Goal: Task Accomplishment & Management: Complete application form

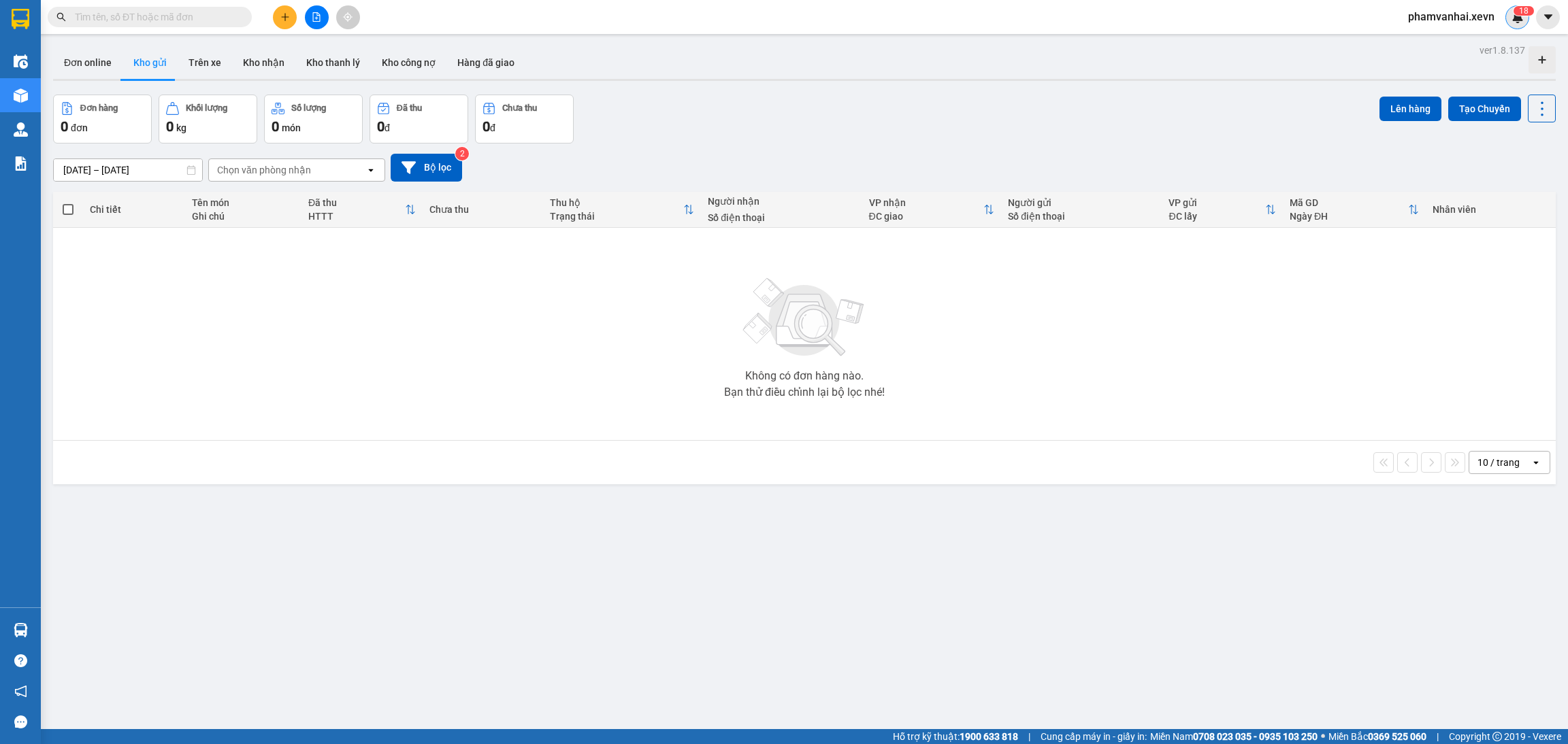
click at [1511, 25] on div "1 8" at bounding box center [1517, 17] width 24 height 24
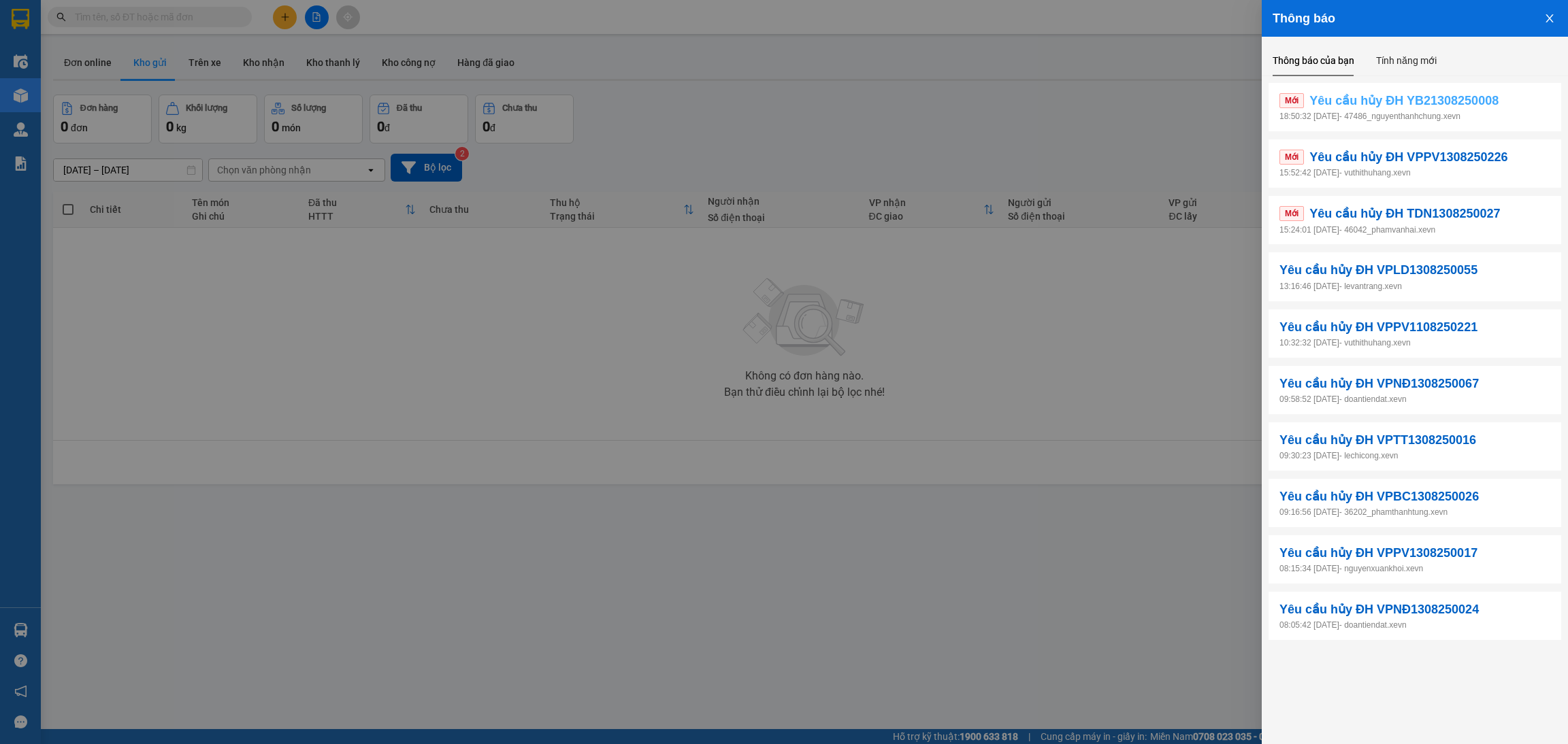
click at [1393, 103] on span "Yêu cầu hủy ĐH YB21308250008" at bounding box center [1403, 100] width 189 height 19
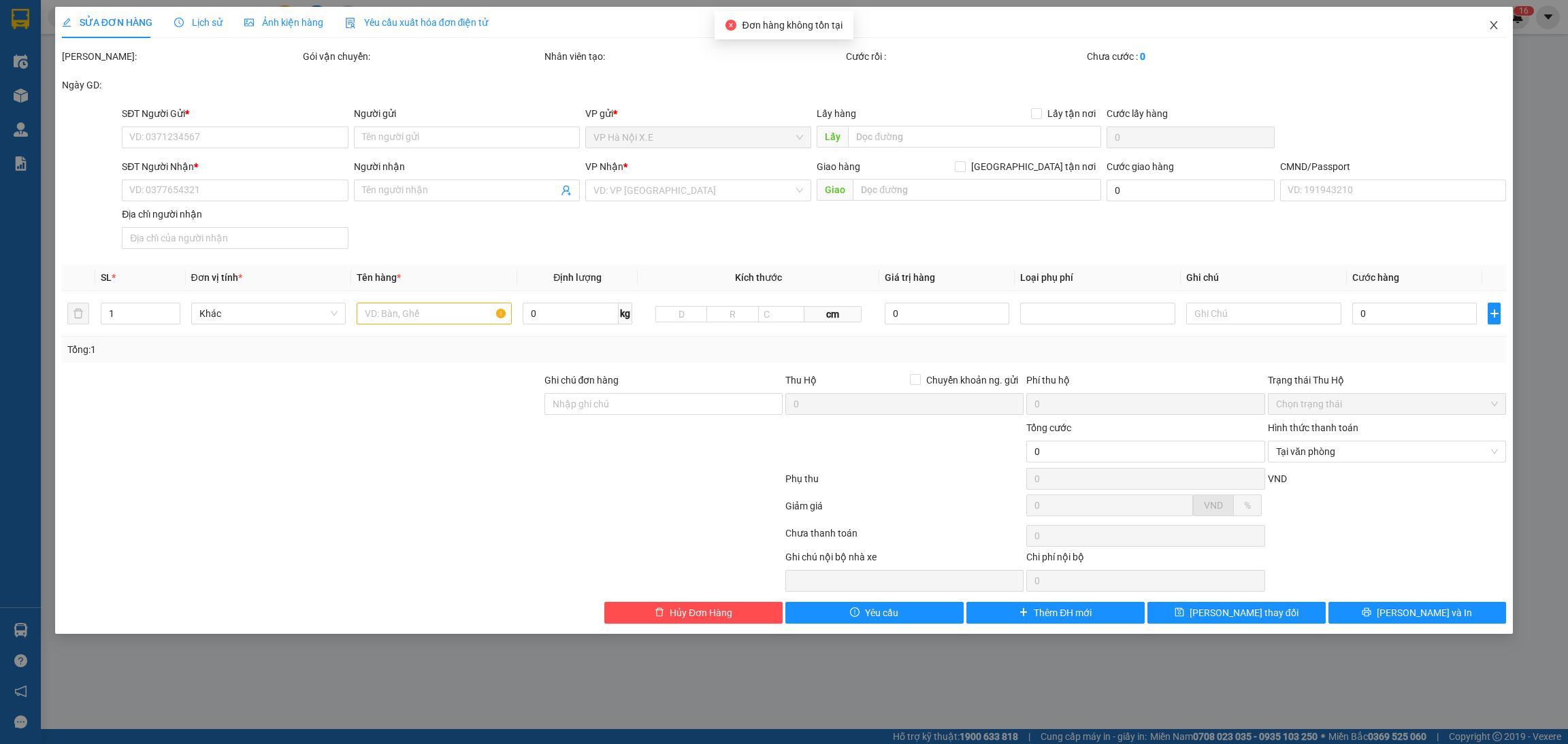
click at [1495, 30] on span "Close" at bounding box center [1493, 26] width 38 height 38
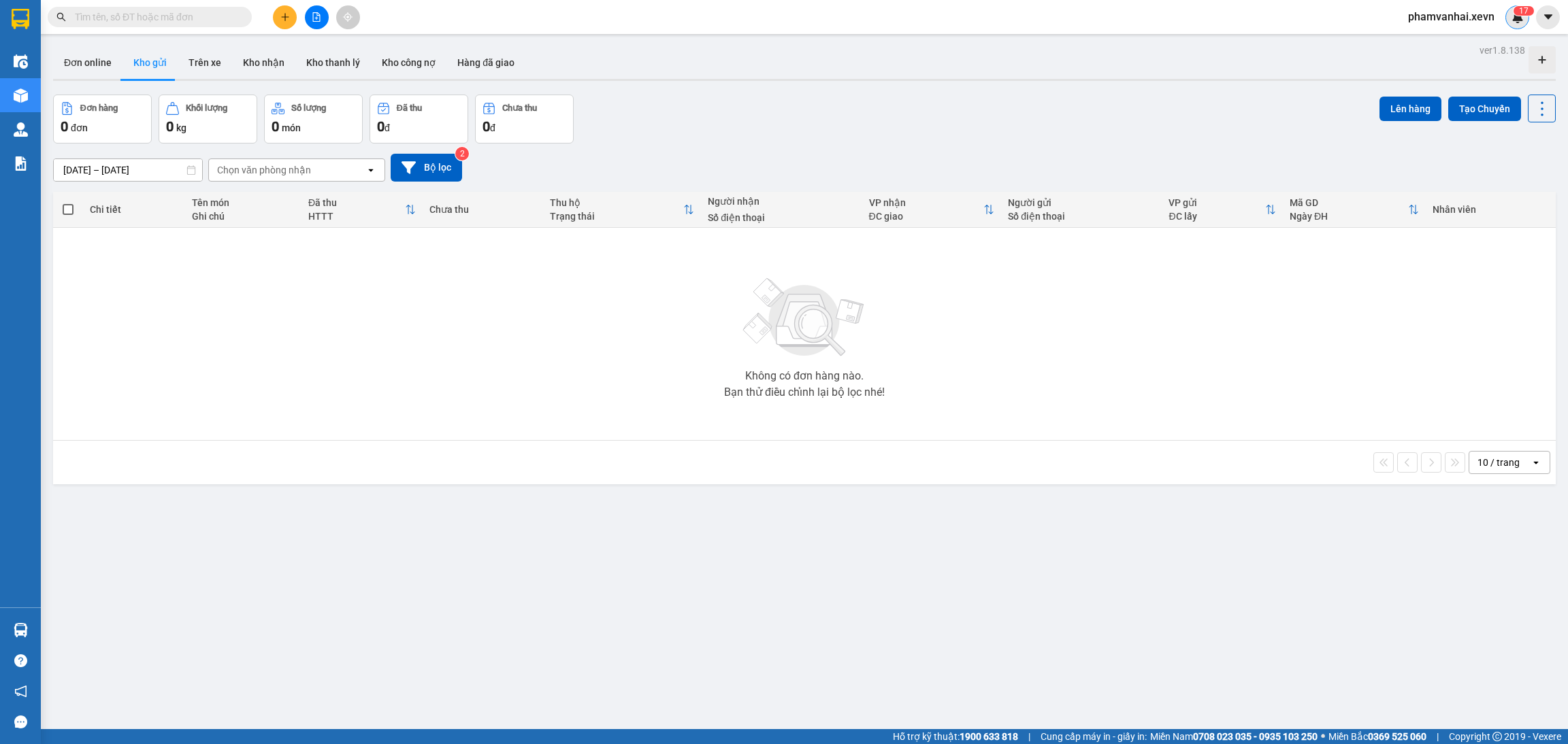
click at [1524, 14] on span "7" at bounding box center [1526, 11] width 5 height 9
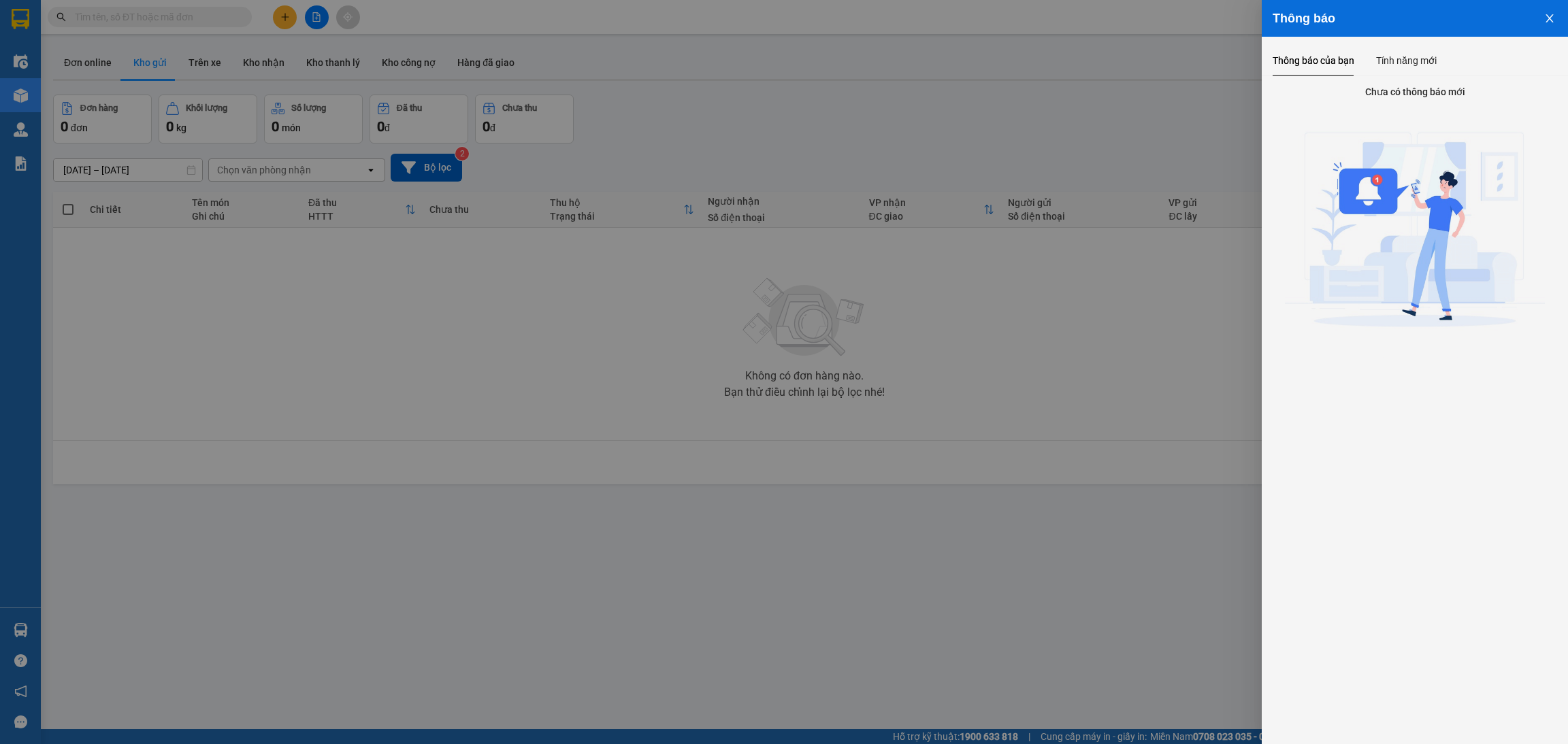
click at [1542, 17] on button "Close" at bounding box center [1549, 17] width 37 height 35
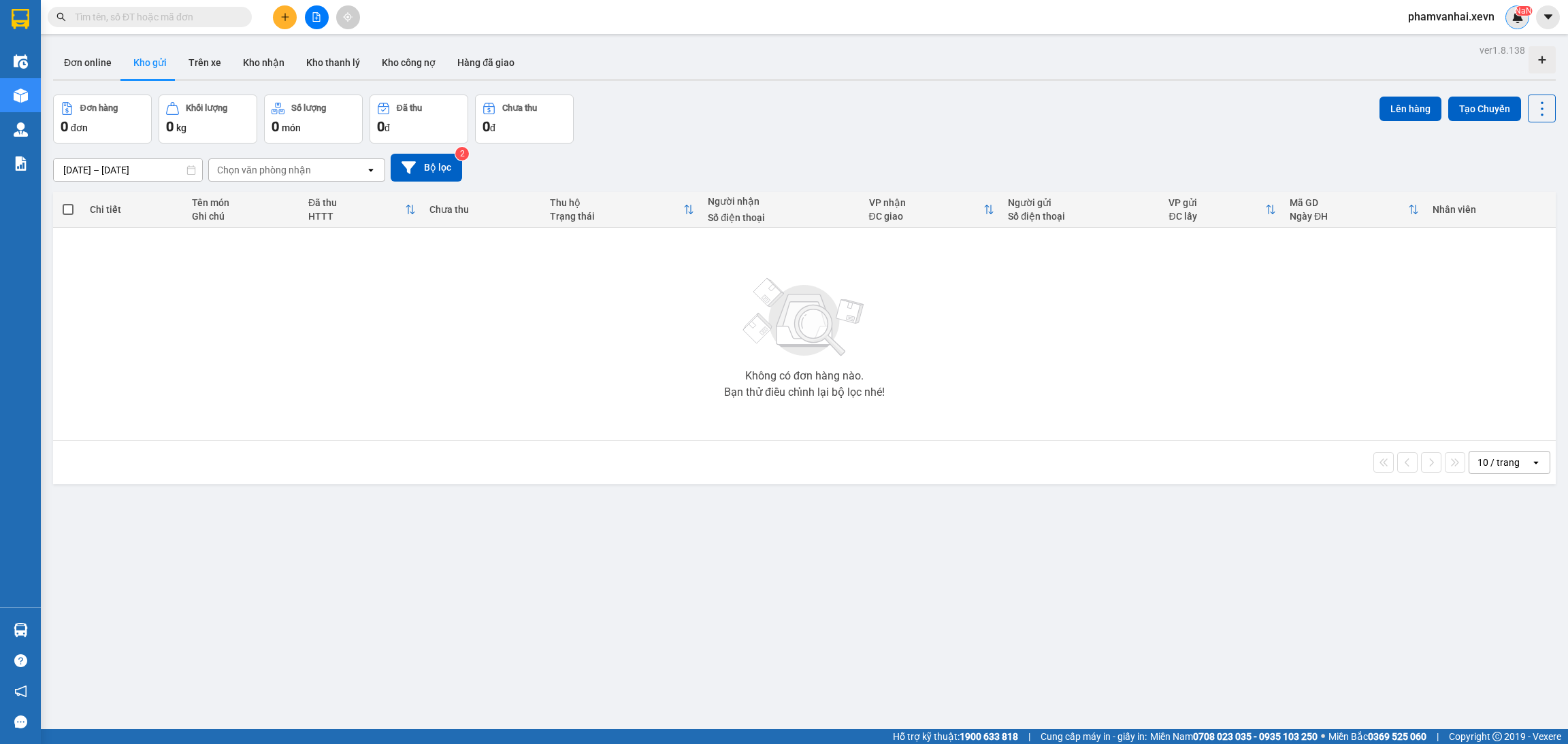
click at [1524, 13] on sup "NaN" at bounding box center [1523, 11] width 17 height 9
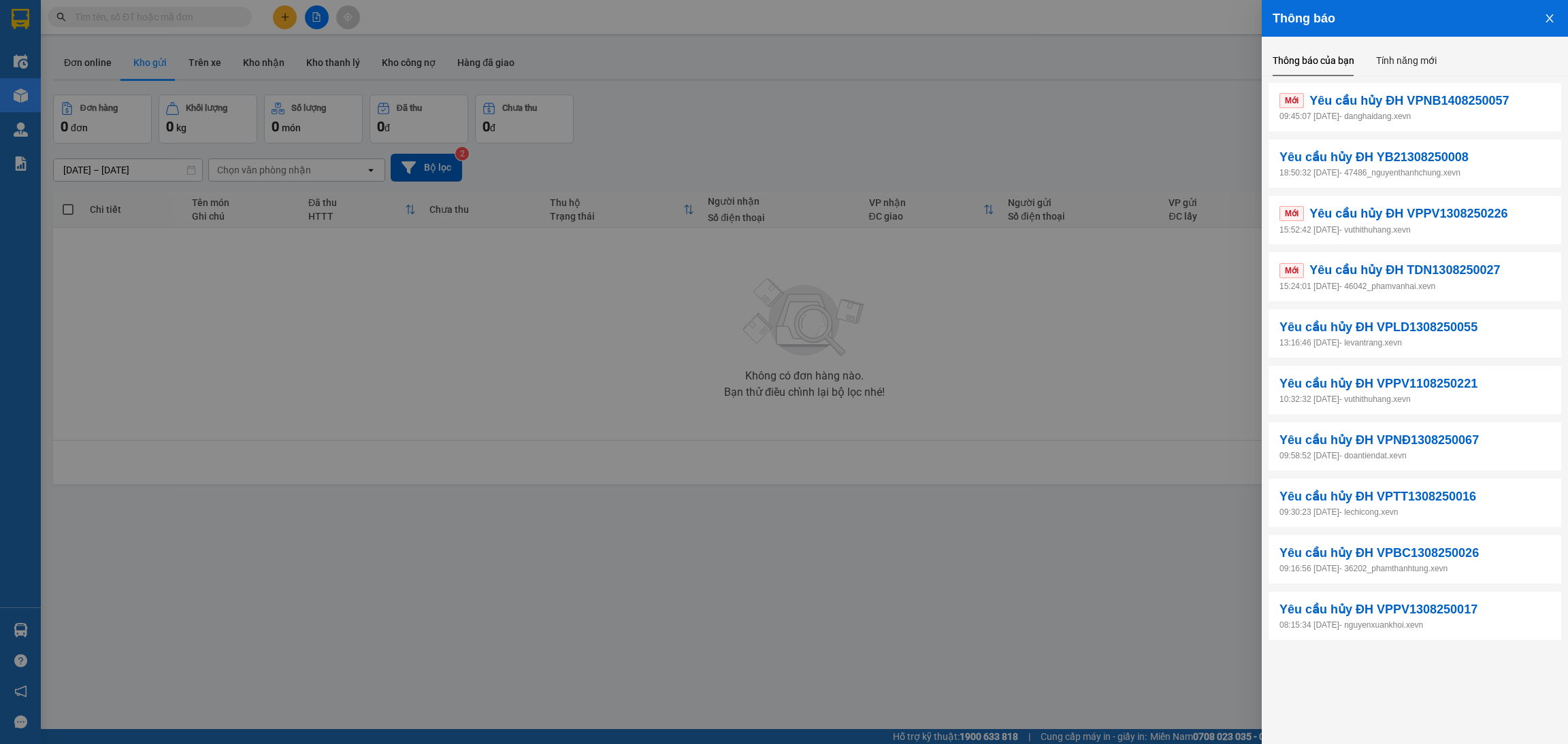
click at [1388, 103] on span "Yêu cầu hủy ĐH VPNB1408250057" at bounding box center [1409, 100] width 199 height 19
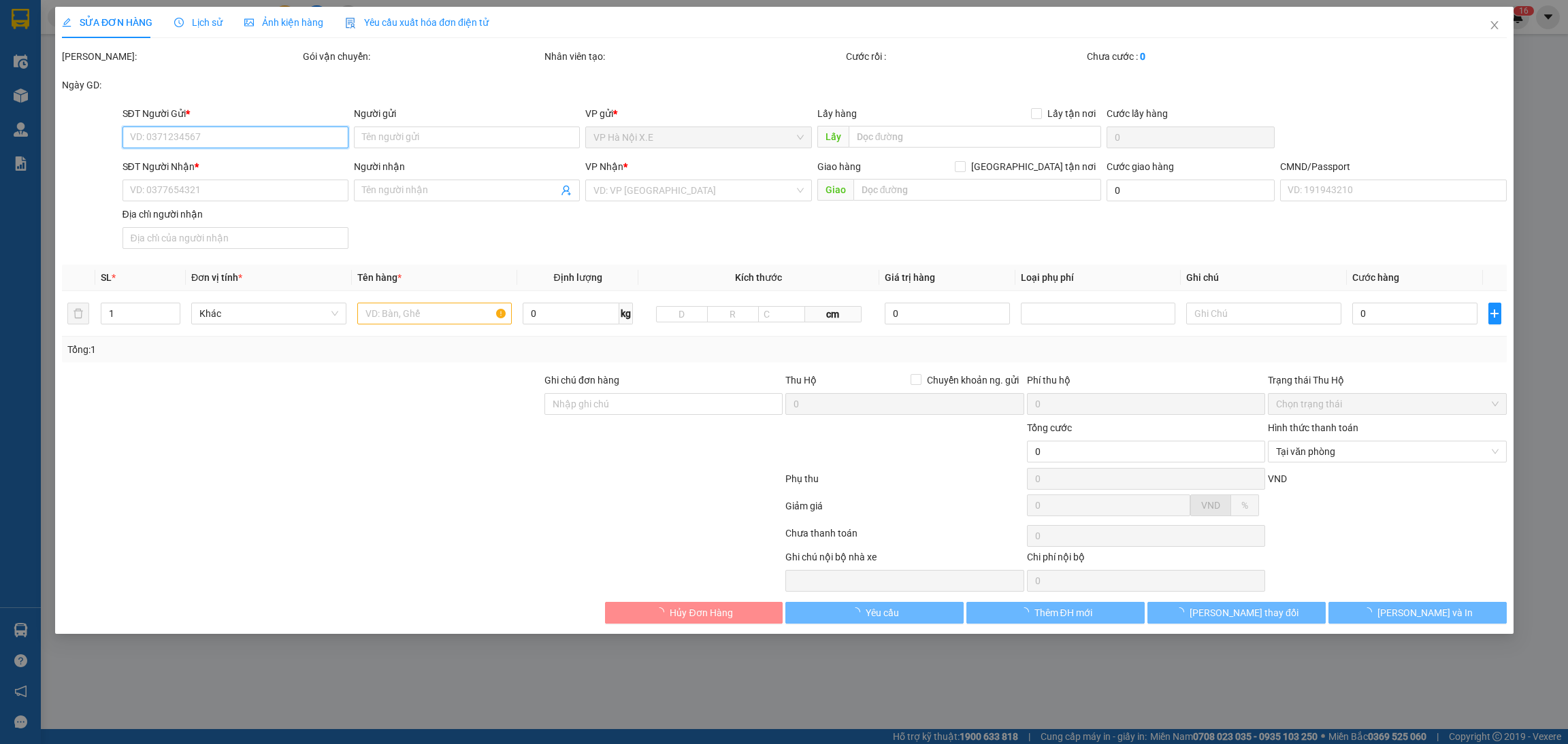
type input "0982368957"
type input "ĐẶNG ĐÌNH XUÂN"
type input "0835729999"
type input "NGUYỄN GIANG NAM"
type input "038089033341 NGUYỄN GIANG NAM"
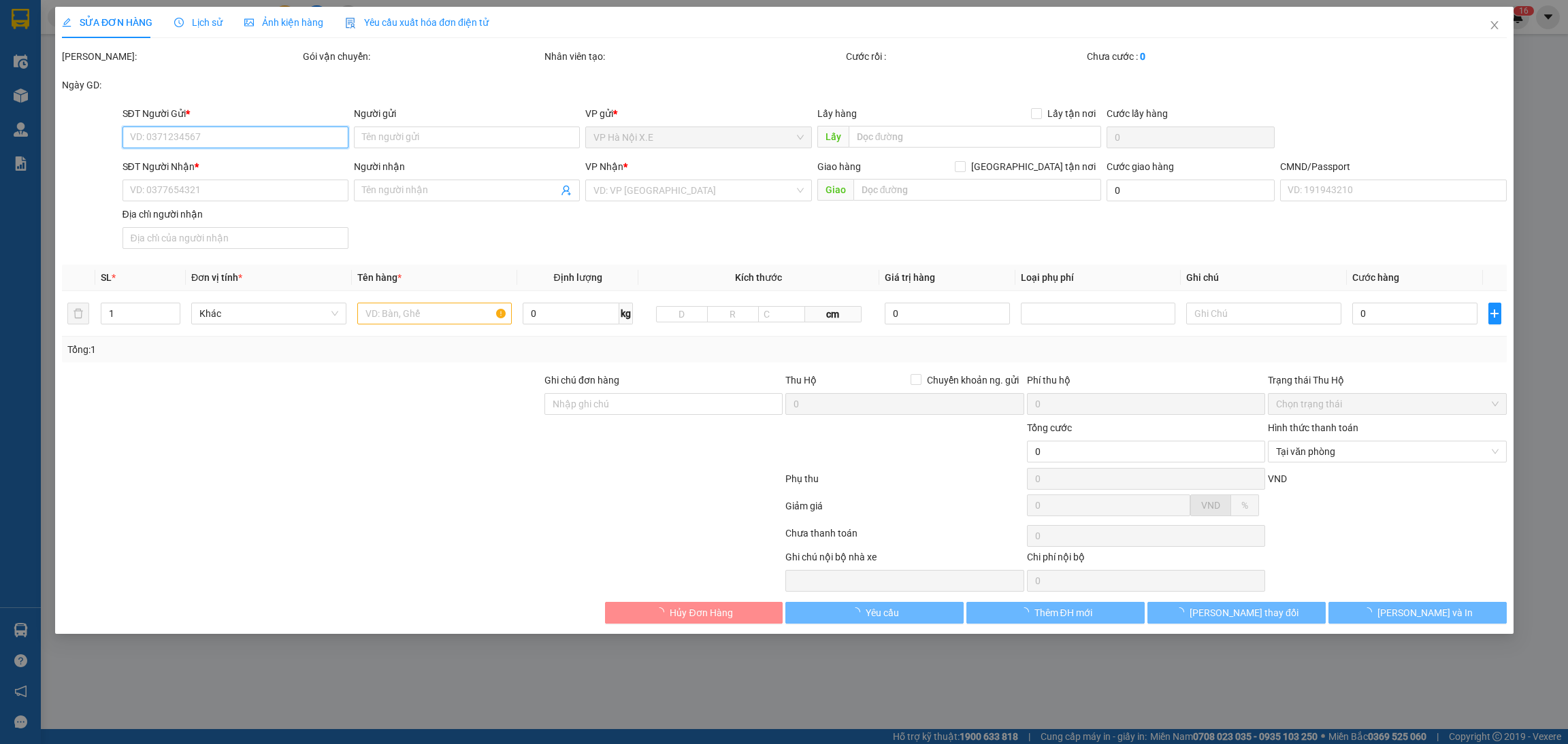
type input "20.000"
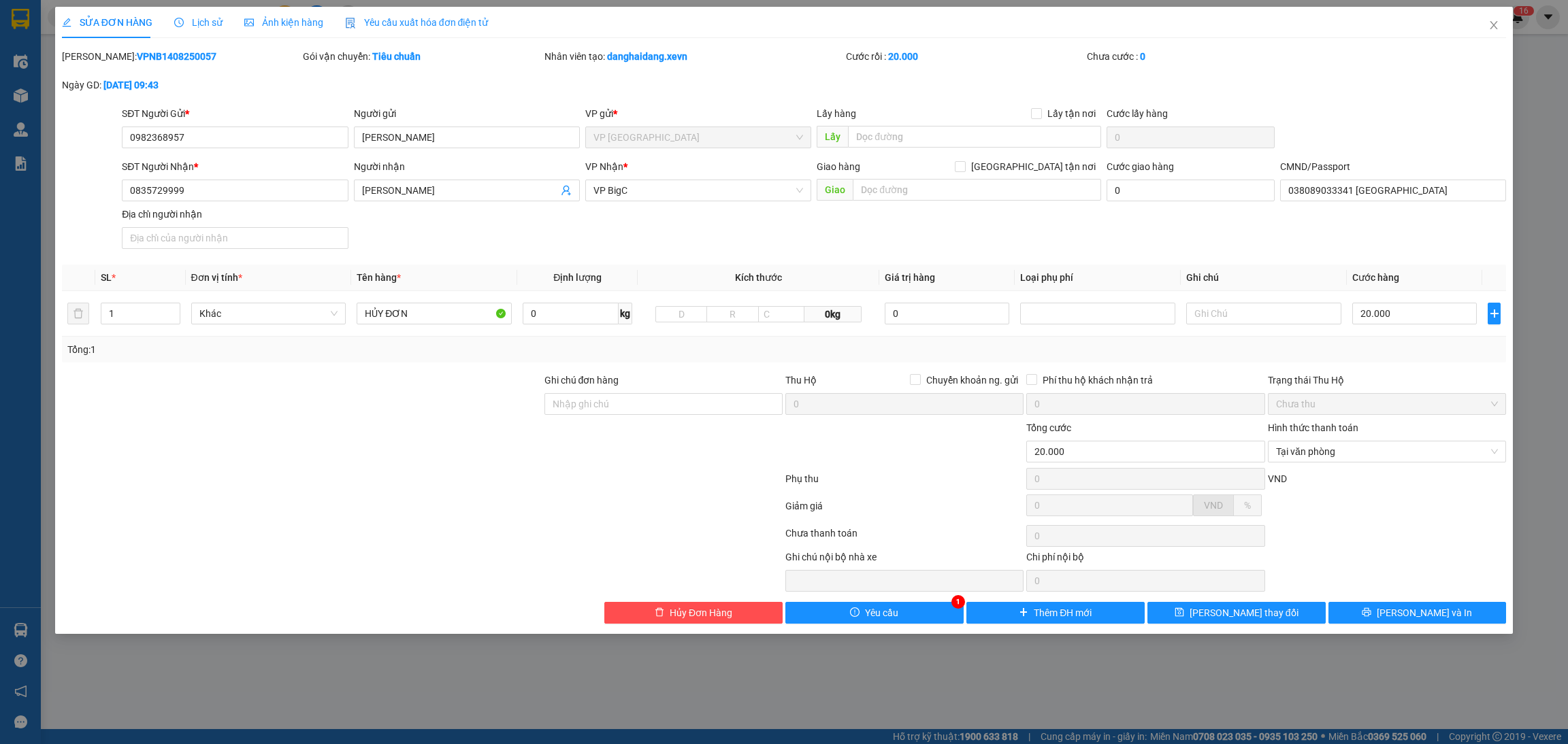
click at [908, 626] on div "SỬA ĐƠN HÀNG Lịch sử Ảnh kiện hàng Yêu cầu xuất hóa đơn điện tử Total Paid Fee …" at bounding box center [784, 320] width 1458 height 627
click at [912, 611] on button "Yêu cầu" at bounding box center [874, 613] width 178 height 22
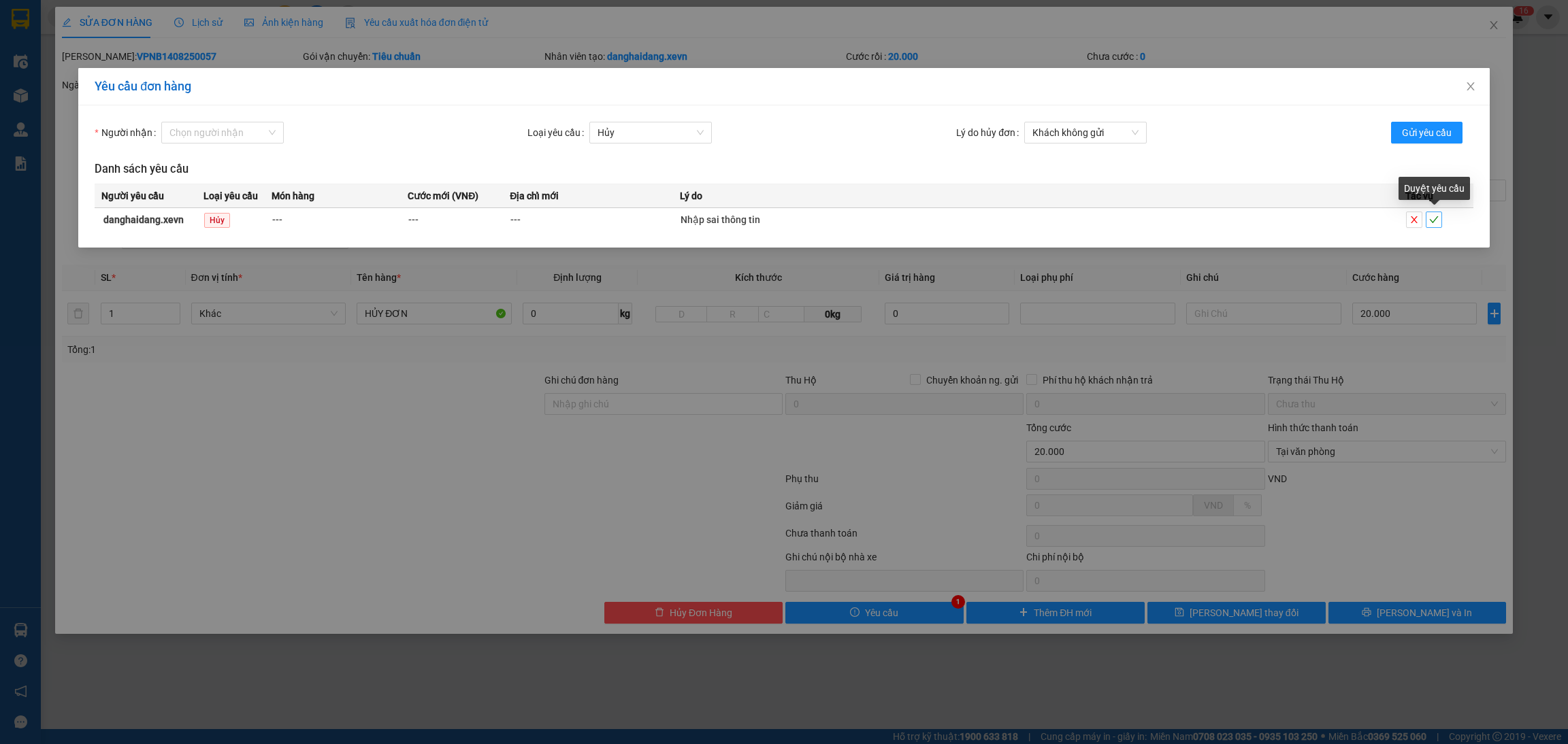
click at [1438, 211] on button "button" at bounding box center [1433, 219] width 16 height 16
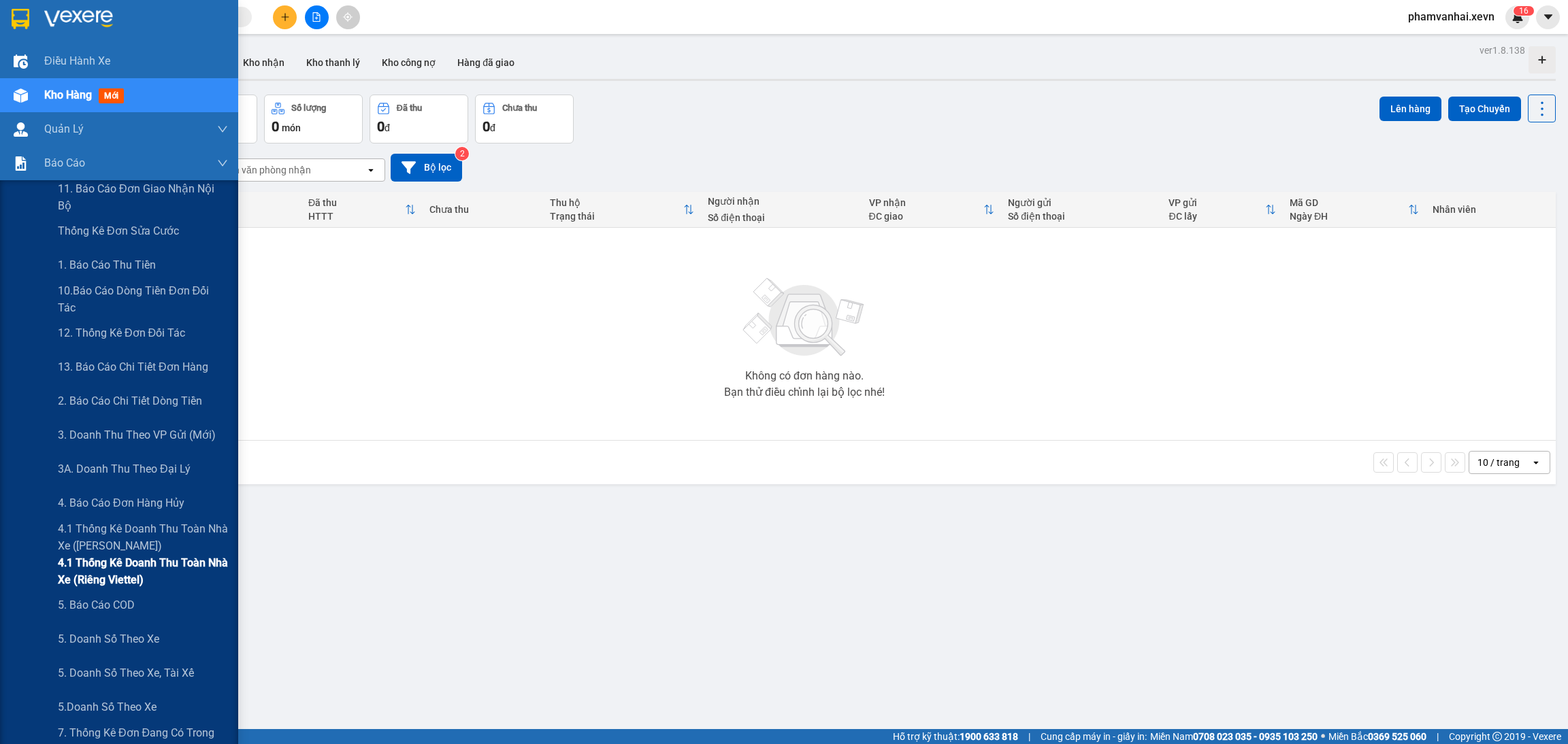
scroll to position [102, 0]
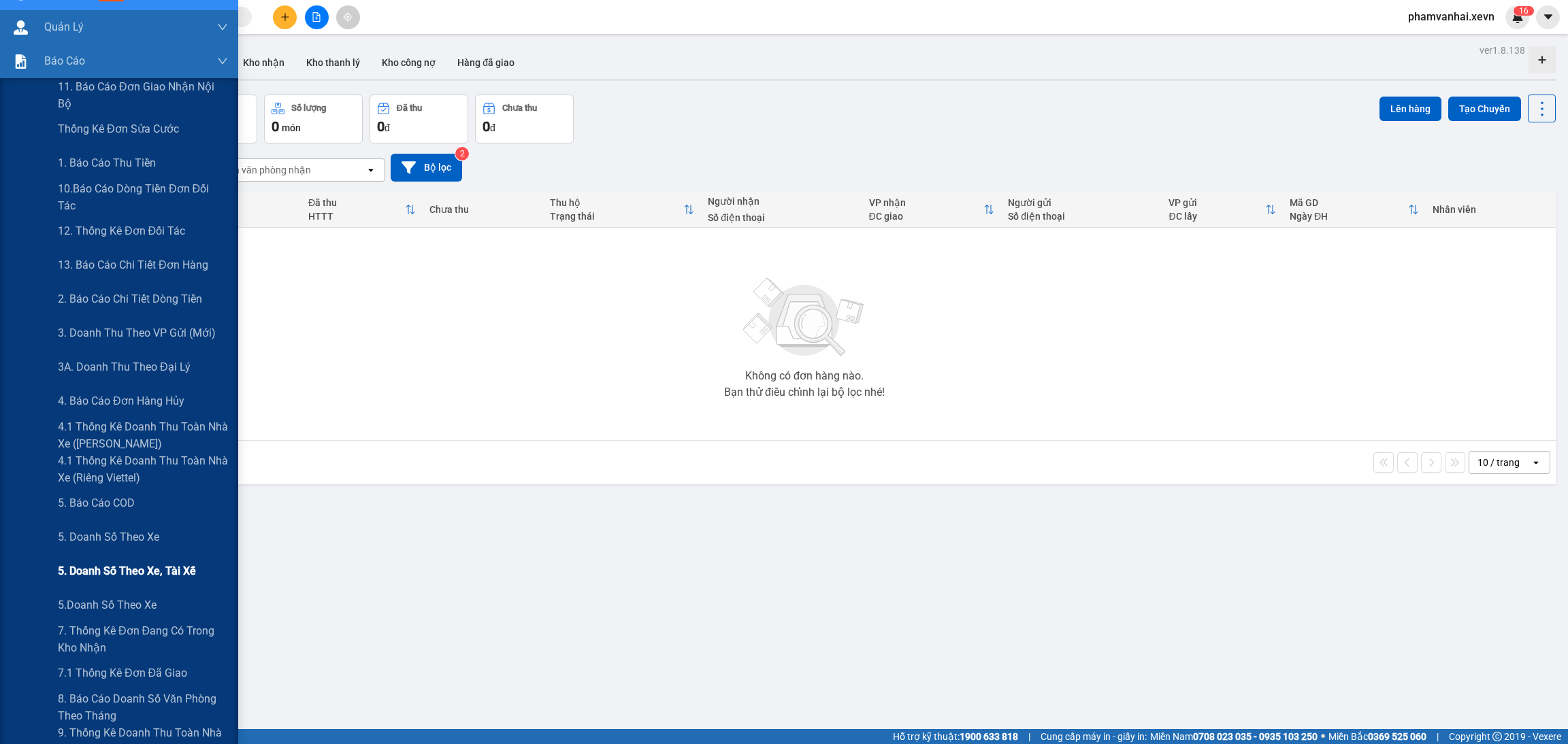
click at [149, 573] on span "5. Doanh số theo xe, tài xế" at bounding box center [127, 571] width 138 height 17
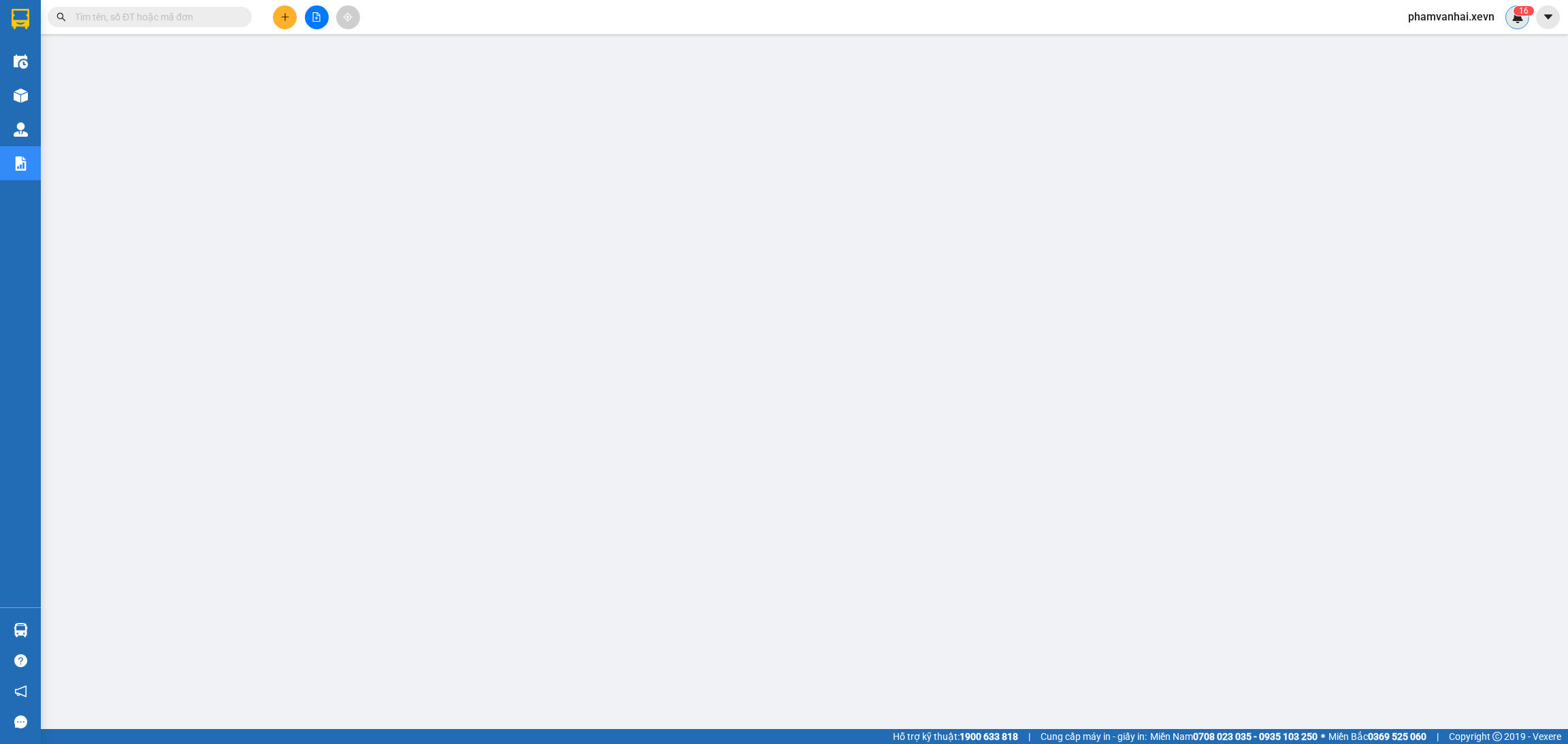
click at [1514, 10] on sup "1 6" at bounding box center [1524, 11] width 20 height 9
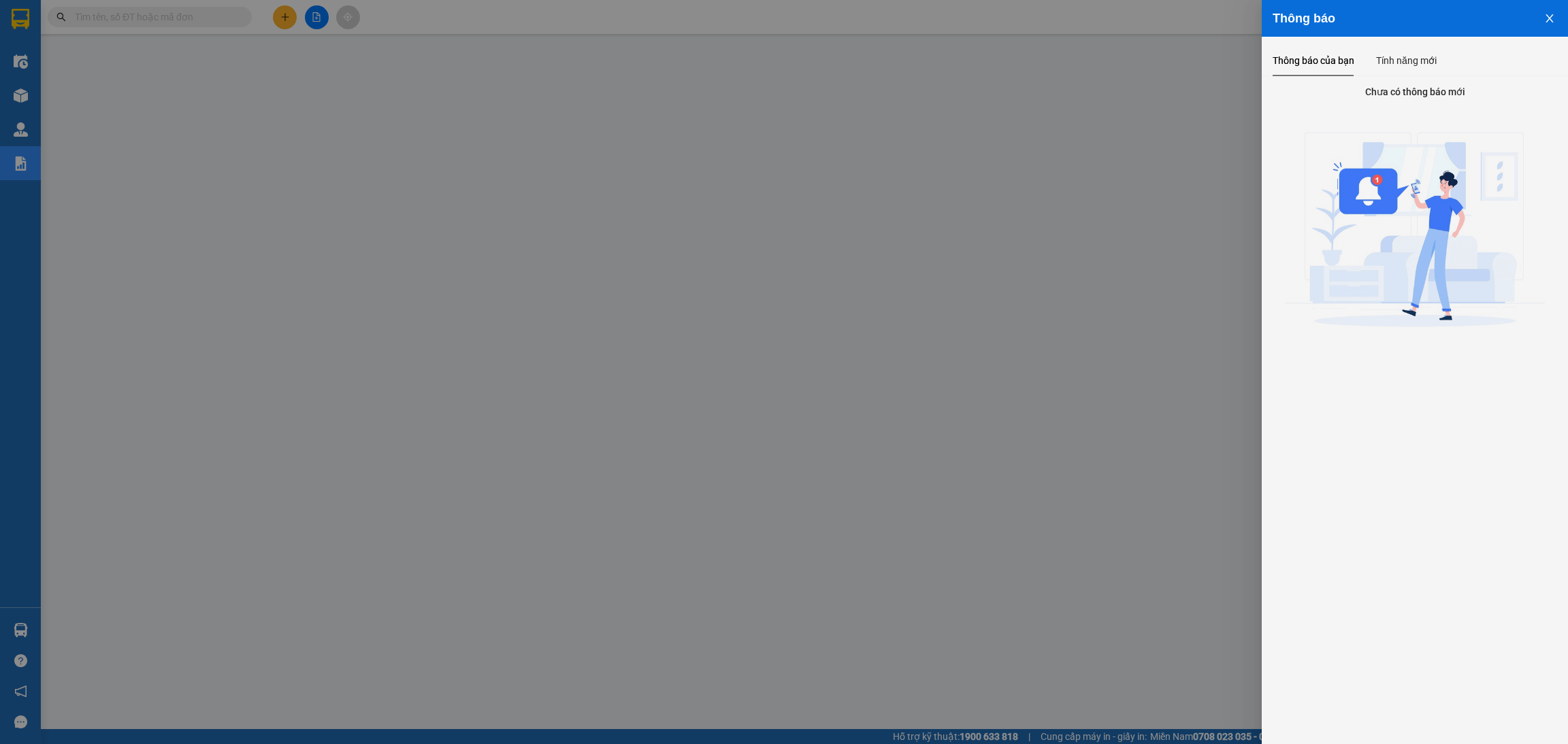
click at [1121, 197] on div at bounding box center [784, 372] width 1568 height 744
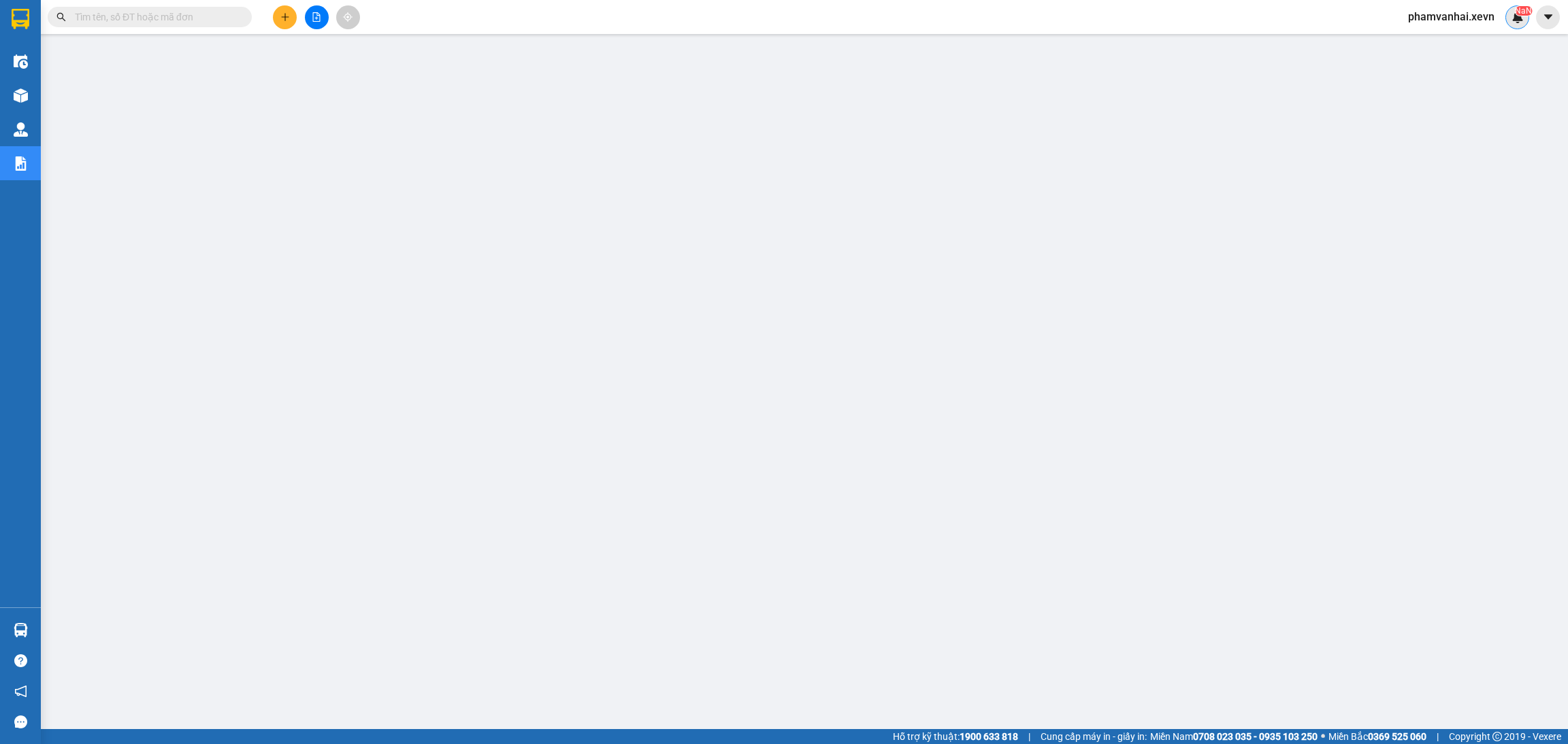
click at [1518, 23] on img at bounding box center [1517, 17] width 12 height 12
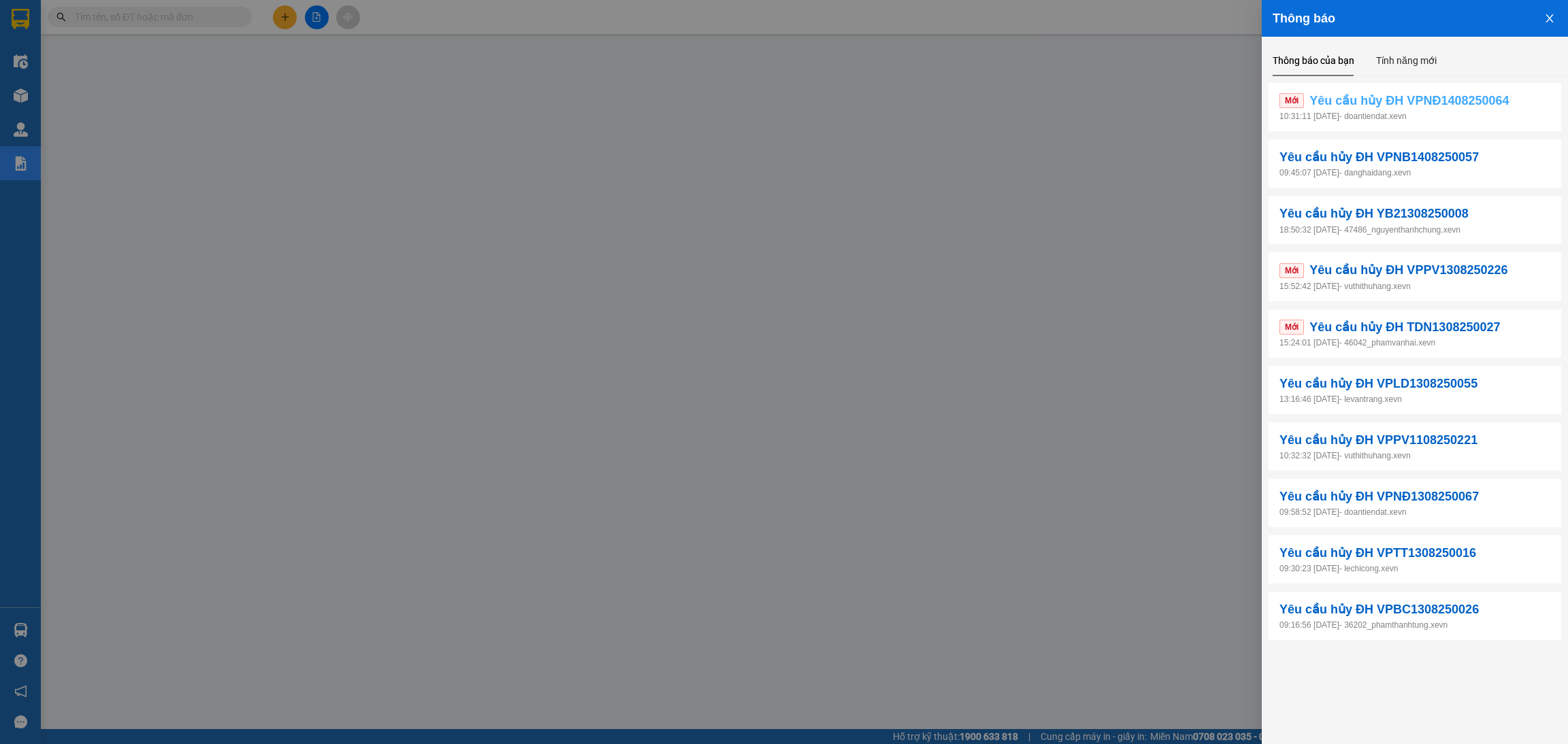
click at [1420, 103] on span "Yêu cầu hủy ĐH VPNĐ1408250064" at bounding box center [1409, 100] width 199 height 19
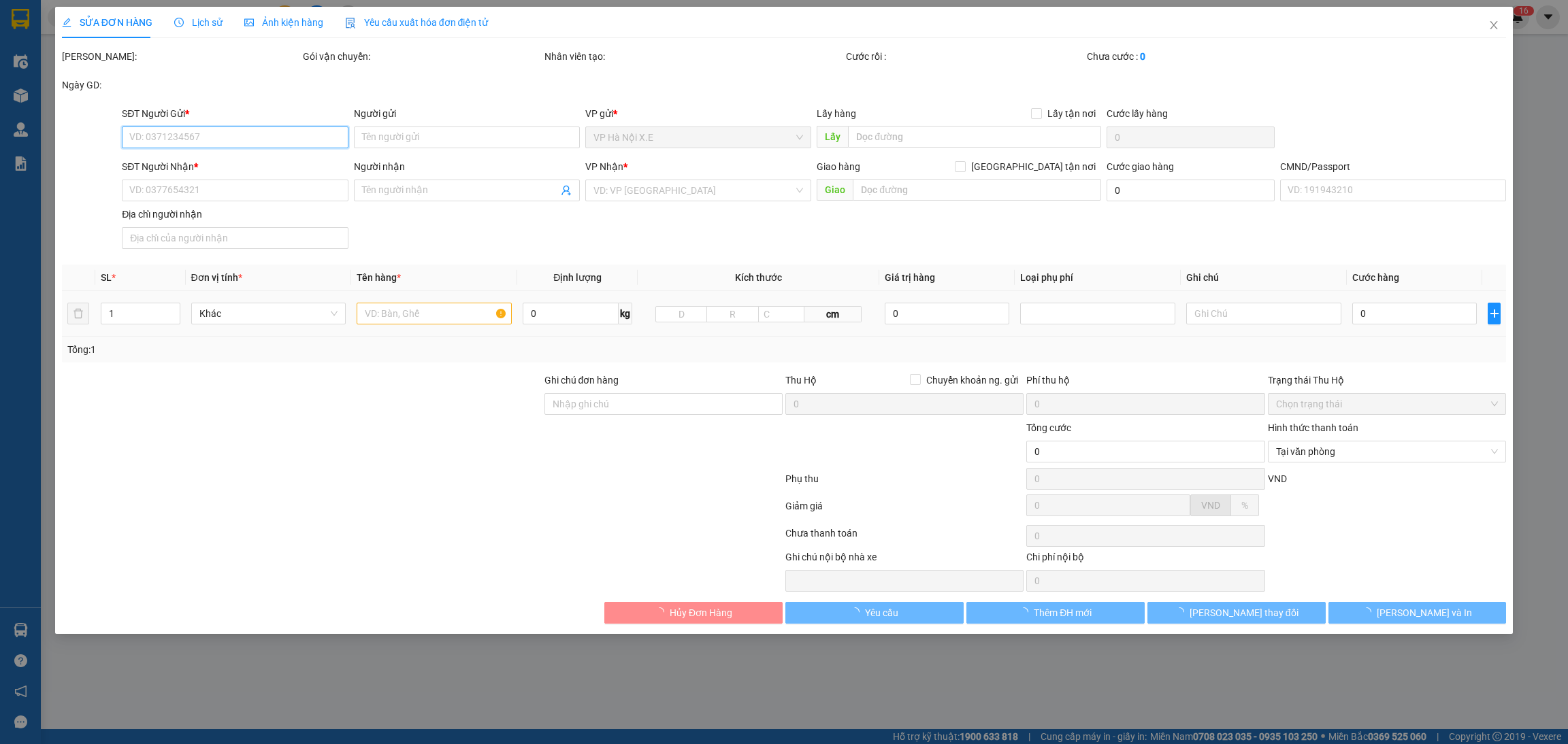
type input "0913019155"
type input "PHẠM TIẾN DŨNG"
type input "0987266699"
type input "THÁI"
type input "NGUYỄN ĐỨC TTHÁI-0985809000"
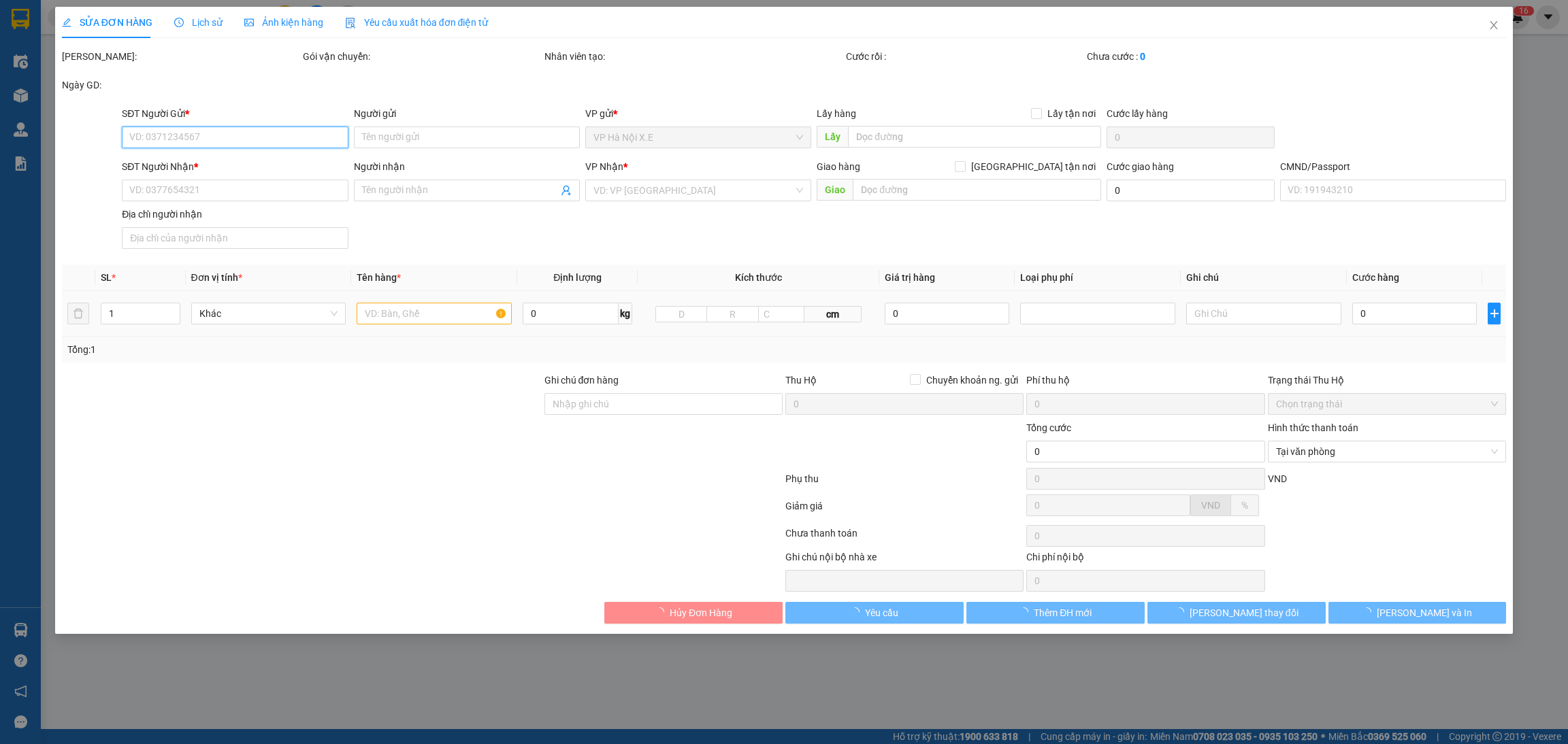
type input "100.000"
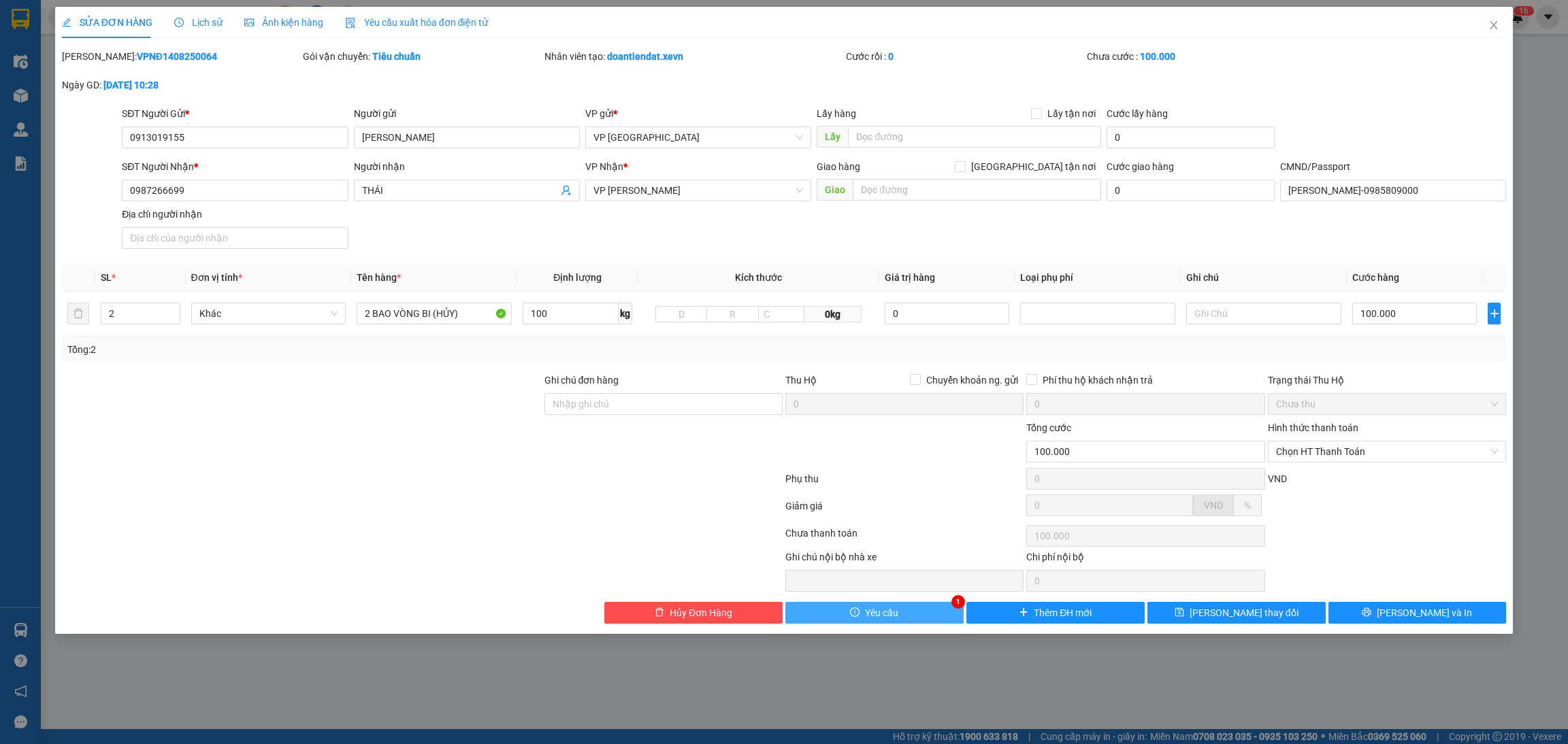
click at [874, 609] on span "Yêu cầu" at bounding box center [881, 613] width 33 height 15
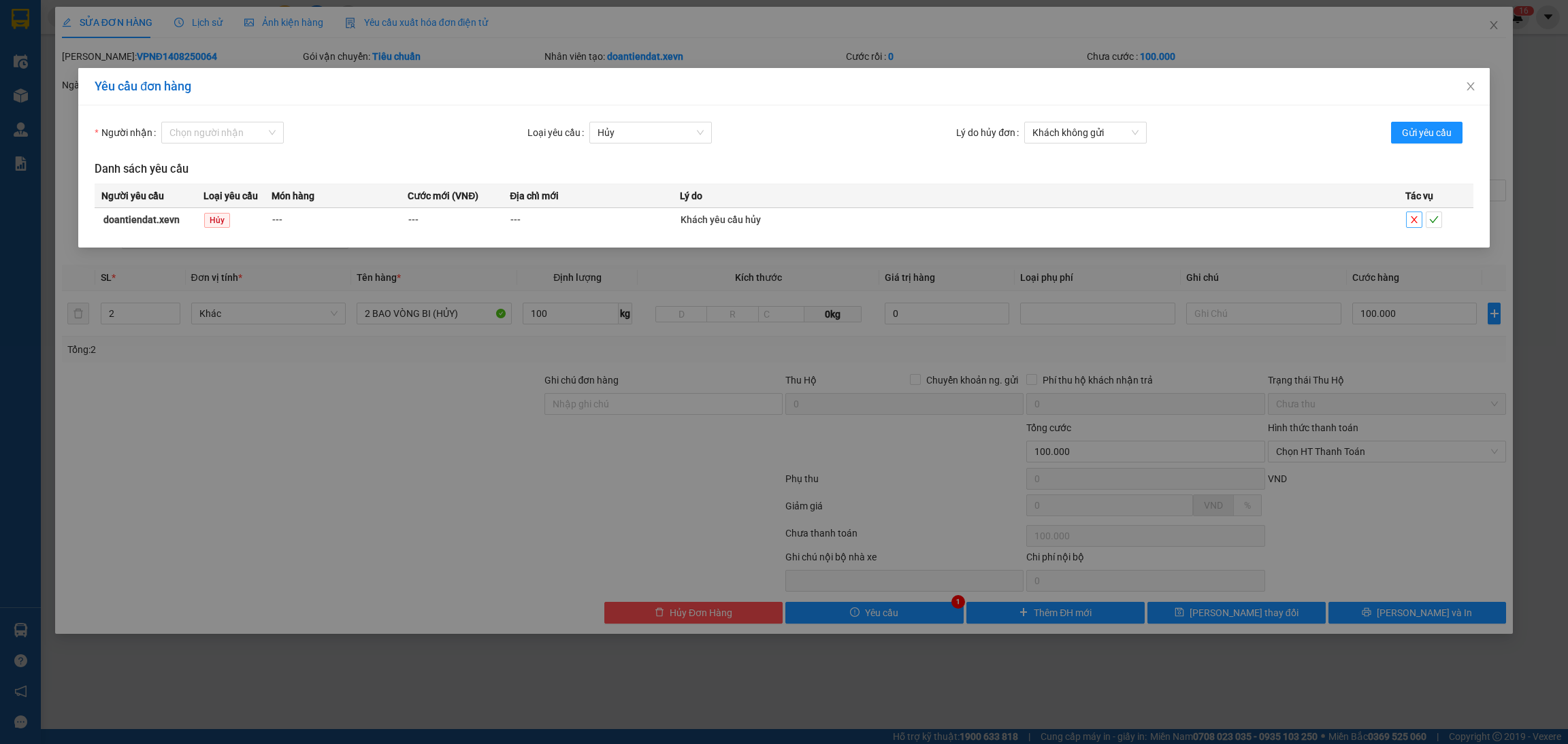
click at [1418, 217] on icon "close" at bounding box center [1414, 219] width 9 height 9
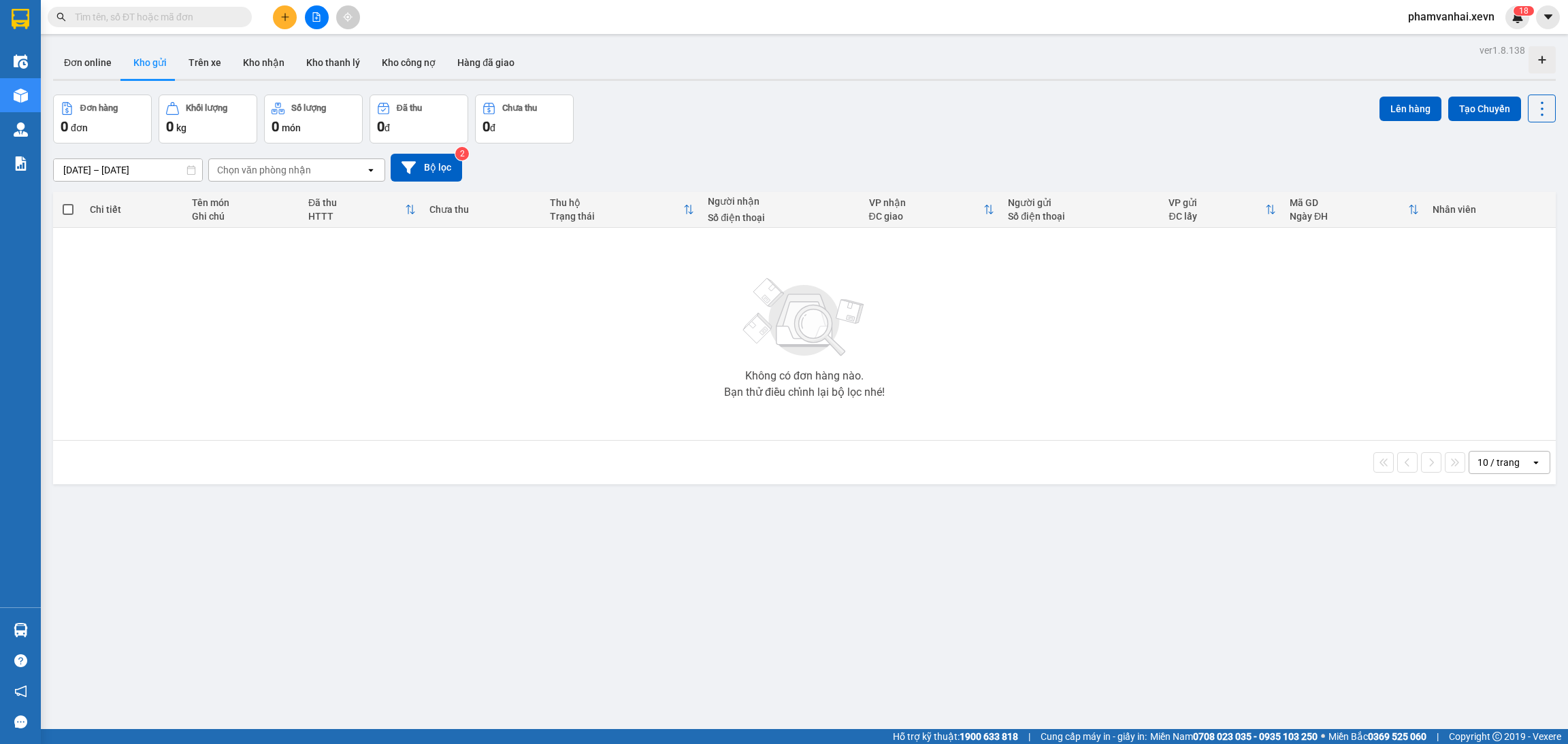
click at [1512, 2] on div "Kết quả tìm kiếm ( 0 ) Bộ lọc No Data phamvanhai.xevn 1 8" at bounding box center [784, 17] width 1568 height 34
click at [1516, 3] on div "Kết quả tìm kiếm ( 0 ) Bộ lọc No Data phamvanhai.xevn 1 8" at bounding box center [784, 17] width 1568 height 34
click at [1517, 14] on sup "1 8" at bounding box center [1524, 11] width 20 height 9
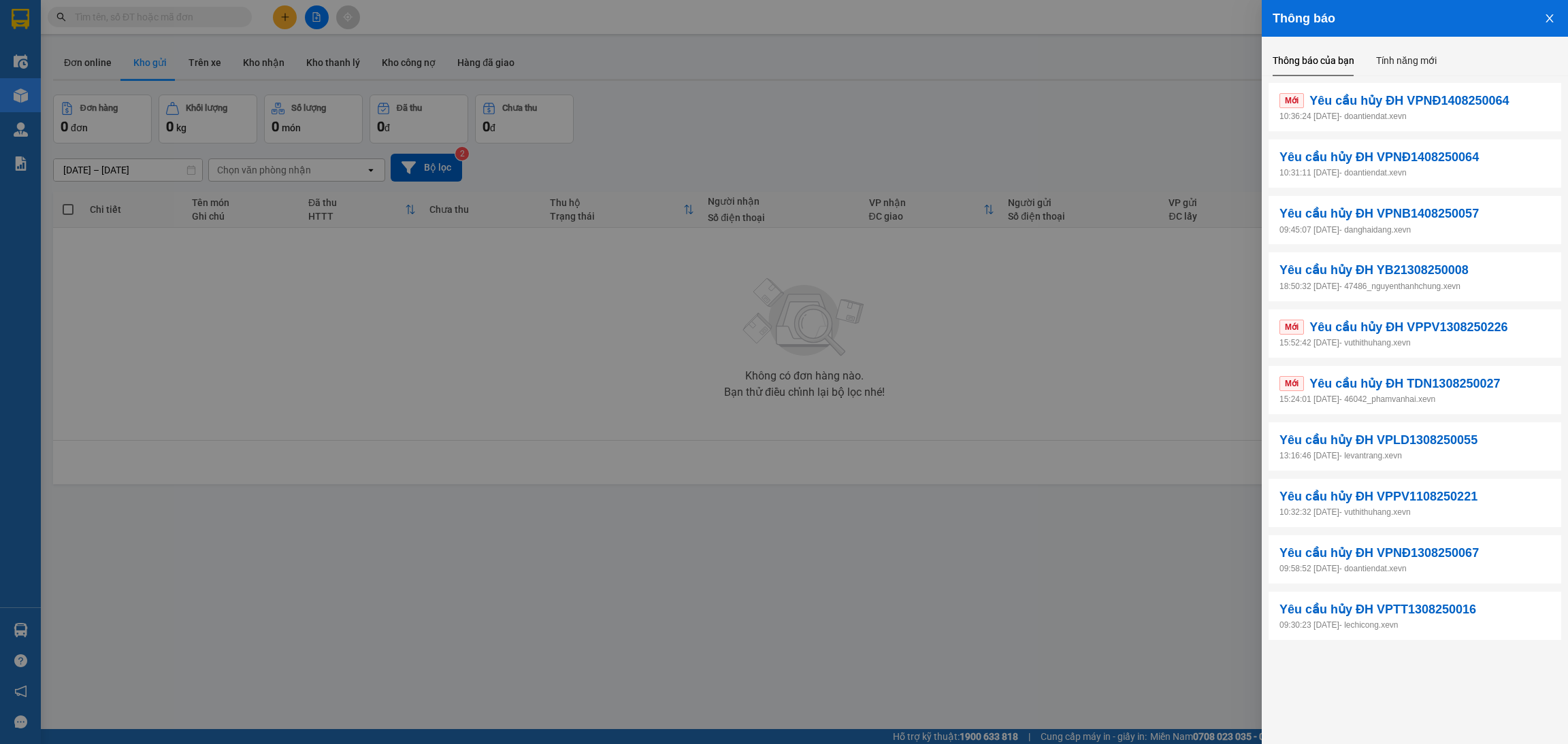
click at [1407, 130] on div "Mới Yêu cầu hủy ĐH VPNĐ1408250064 10:36:24 14/08/2025 - doantiendat.xevn" at bounding box center [1415, 107] width 292 height 48
click at [1403, 114] on p "10:36:24 14/08/2025 - doantiendat.xevn" at bounding box center [1415, 117] width 271 height 13
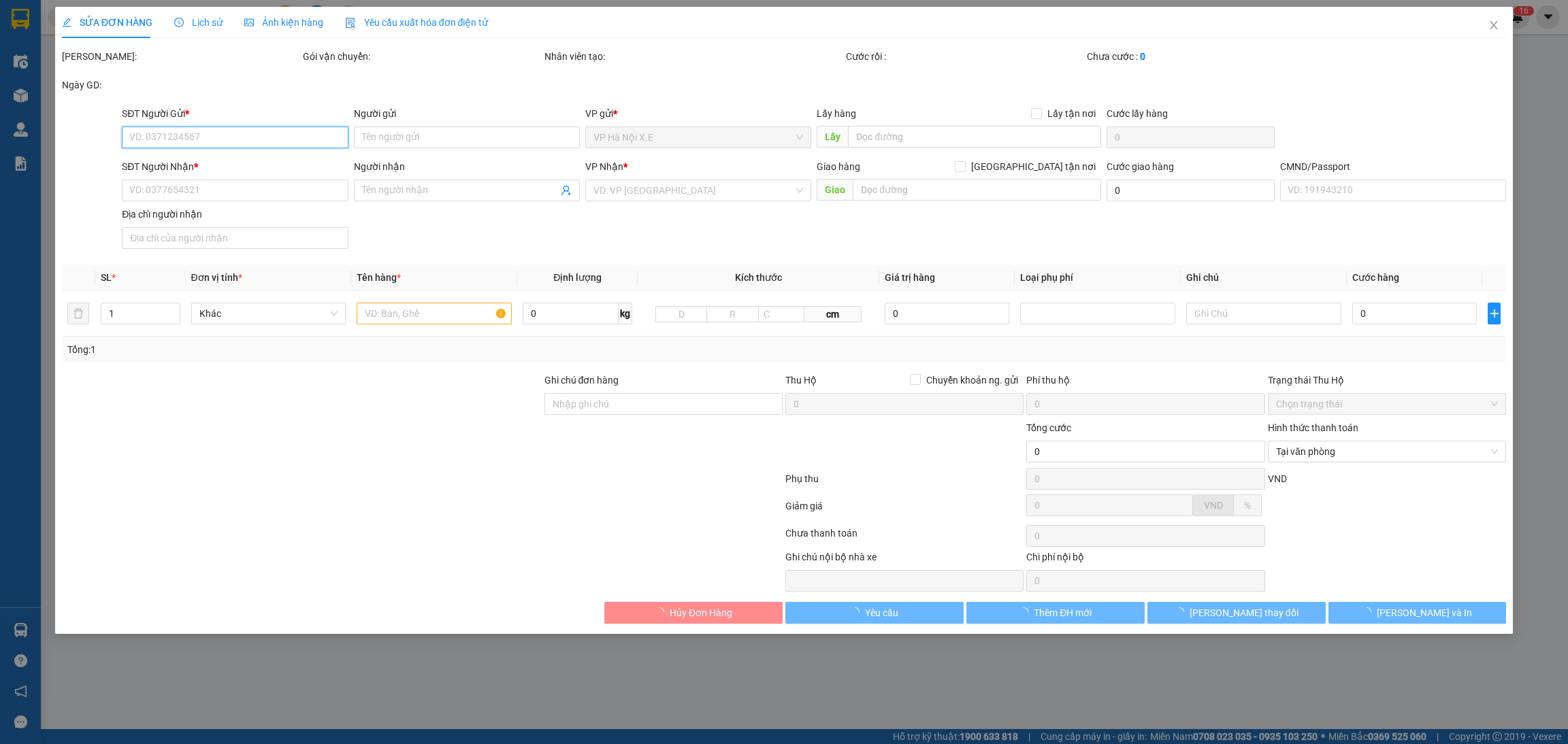
type input "0913019155"
type input "PHẠM TIẾN DŨNG"
type input "0987266699"
type input "THÁI"
type input "NGUYỄN ĐỨC TTHÁI-0985809000"
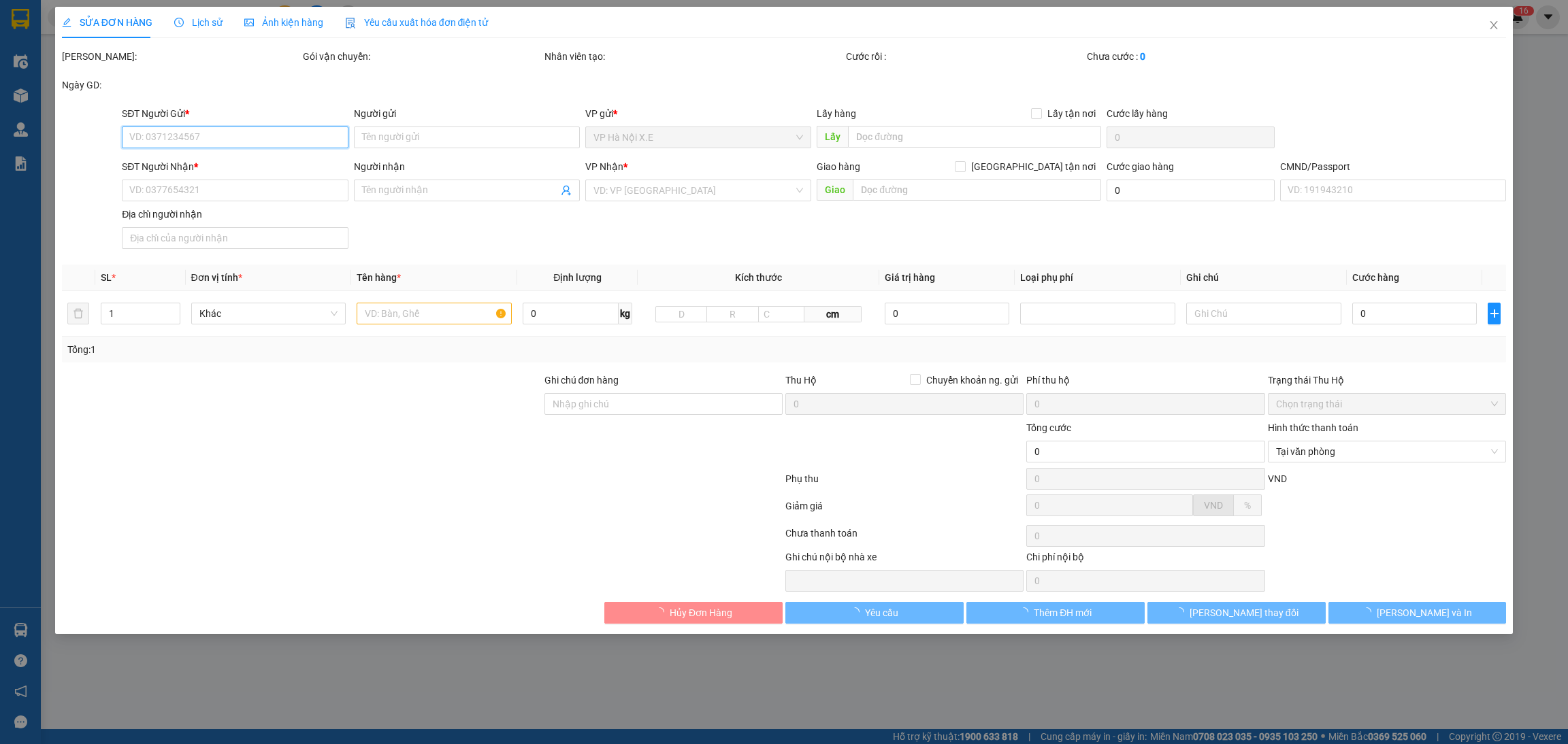
type input "100.000"
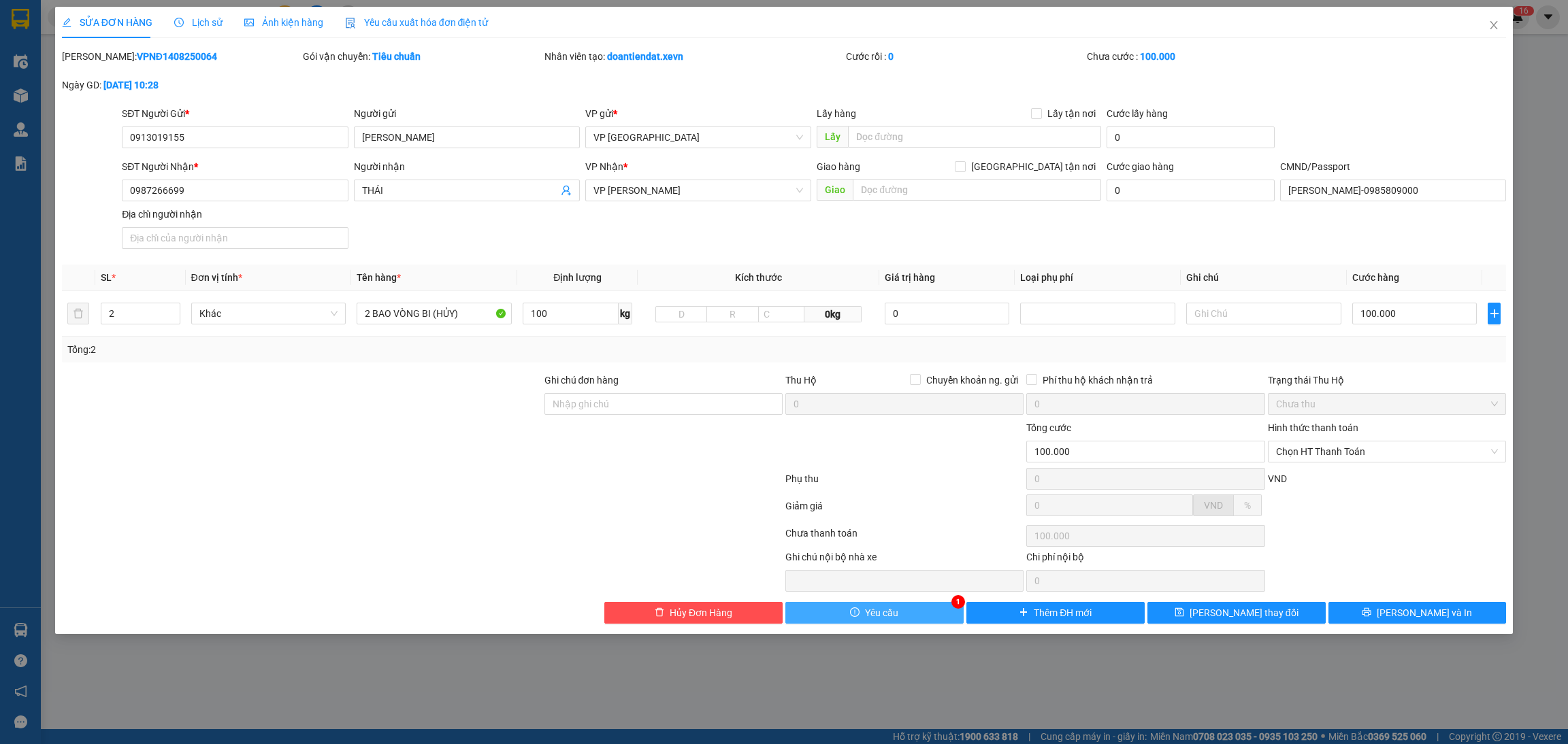
click at [878, 617] on span "Yêu cầu" at bounding box center [881, 613] width 33 height 15
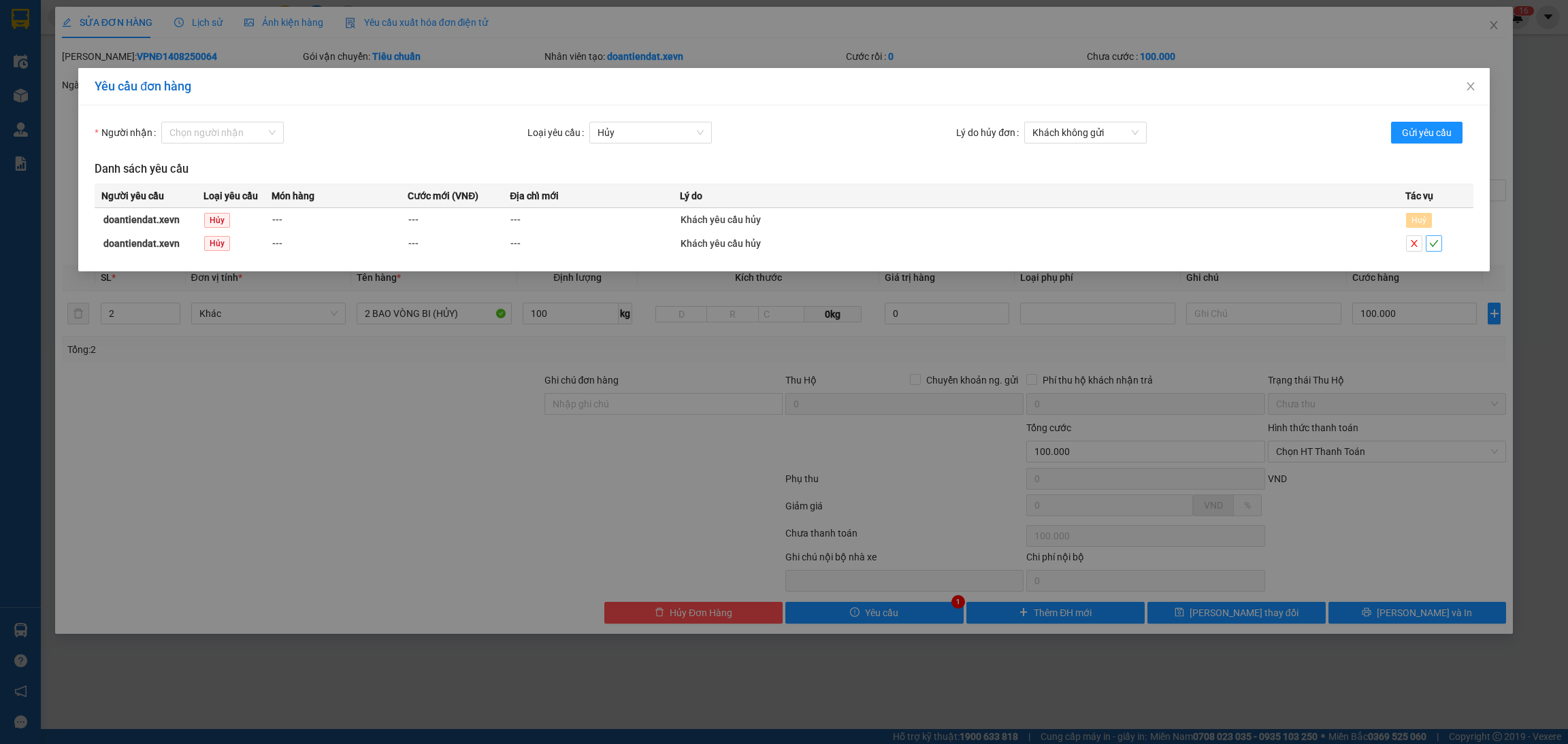
click at [1439, 239] on span "check" at bounding box center [1433, 243] width 15 height 9
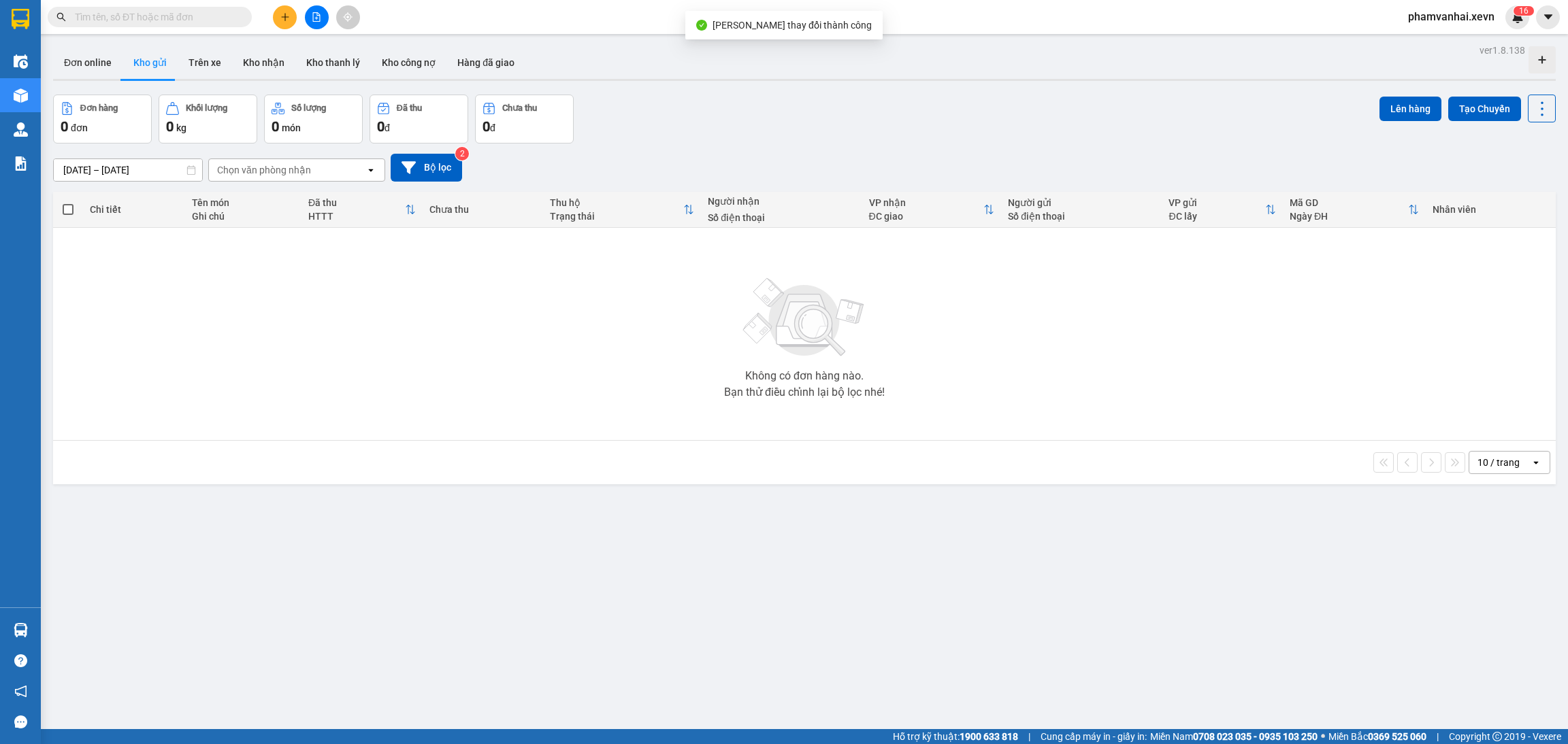
click at [1519, 2] on div "Kết quả tìm kiếm ( 0 ) Bộ lọc No Data phamvanhai.xevn 1 6" at bounding box center [784, 17] width 1568 height 34
click at [1519, 12] on span "1" at bounding box center [1521, 11] width 5 height 9
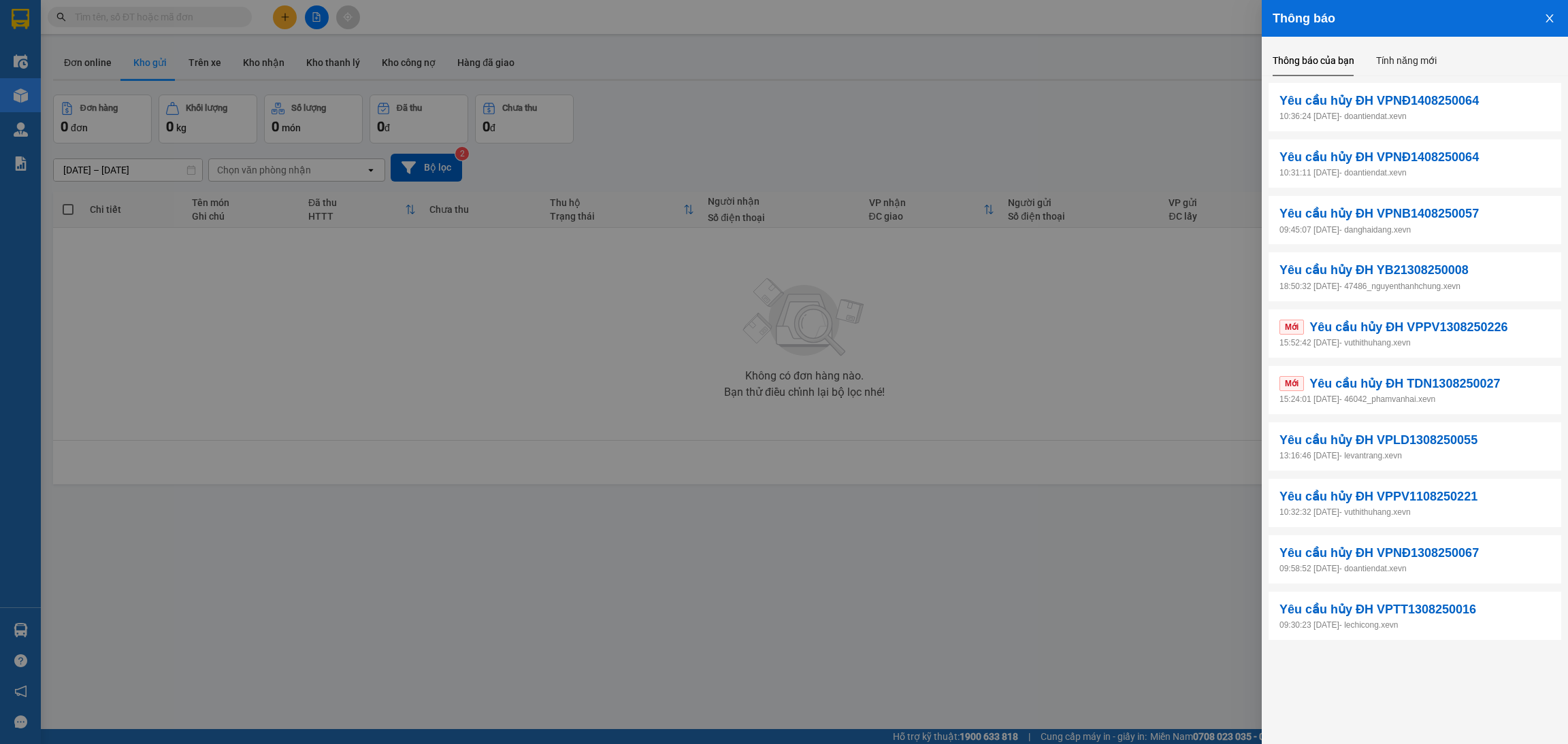
drag, startPoint x: 943, startPoint y: 46, endPoint x: 772, endPoint y: 46, distance: 171.0
click at [942, 47] on div at bounding box center [784, 372] width 1568 height 744
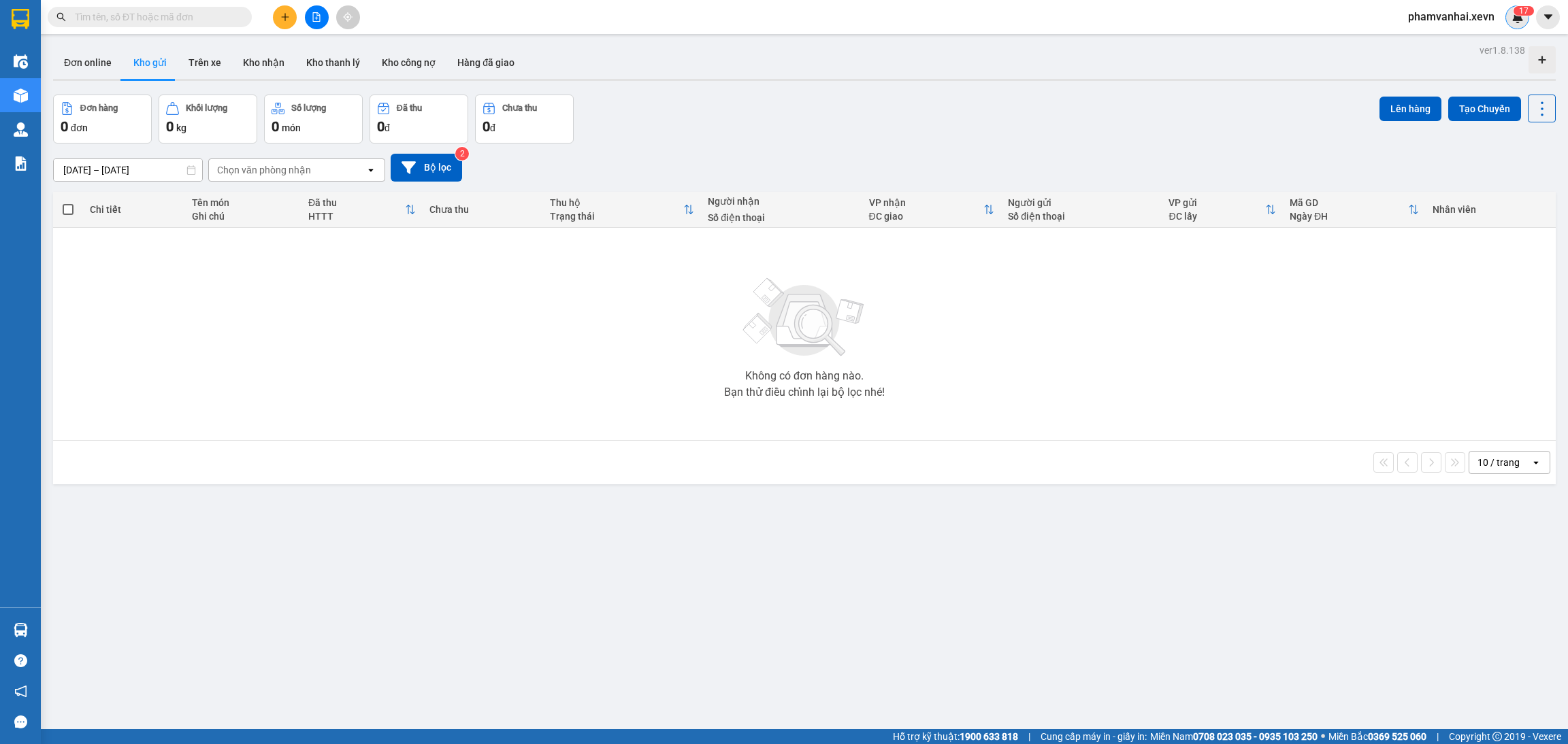
click at [1516, 22] on img at bounding box center [1517, 17] width 12 height 12
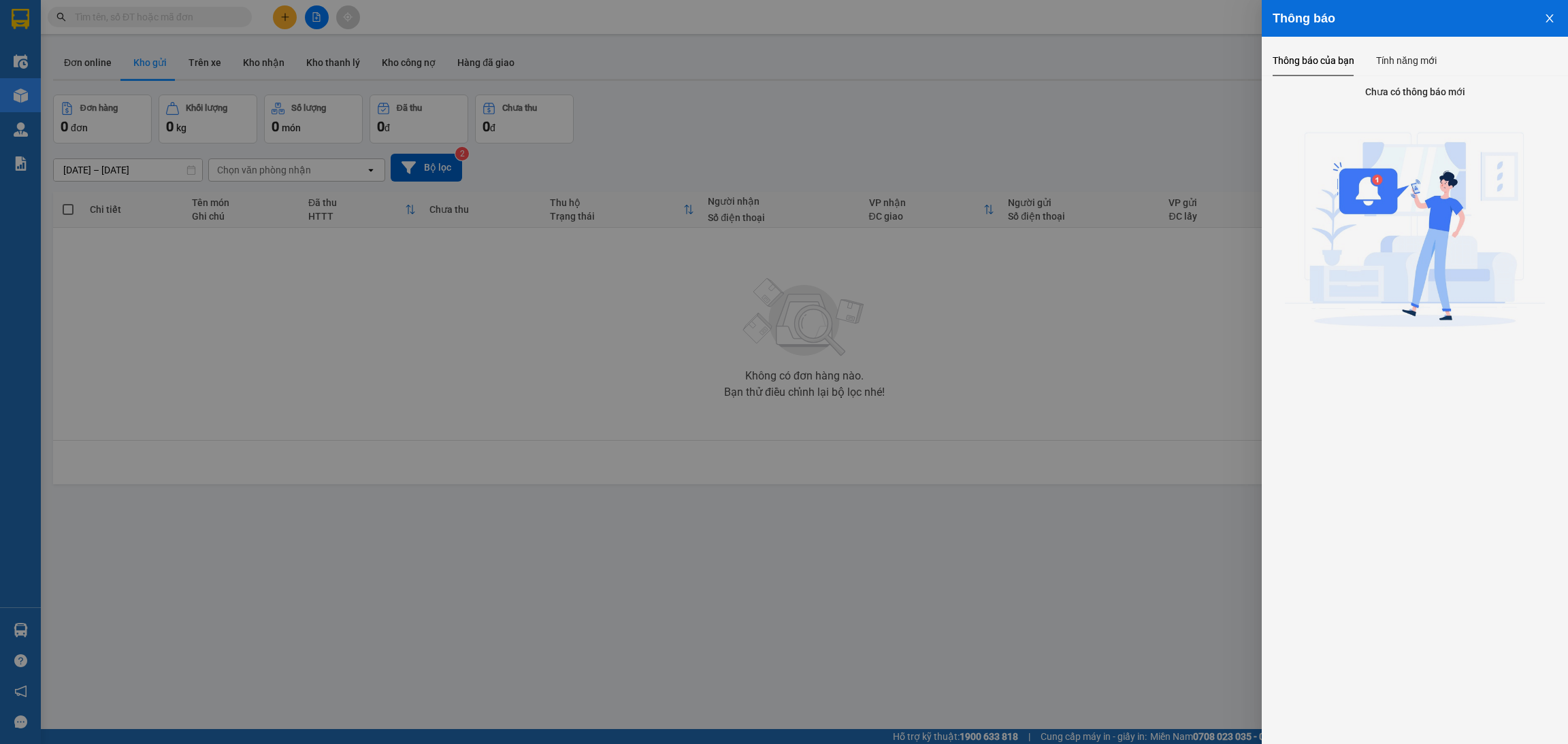
click at [1544, 22] on icon "close" at bounding box center [1549, 19] width 11 height 11
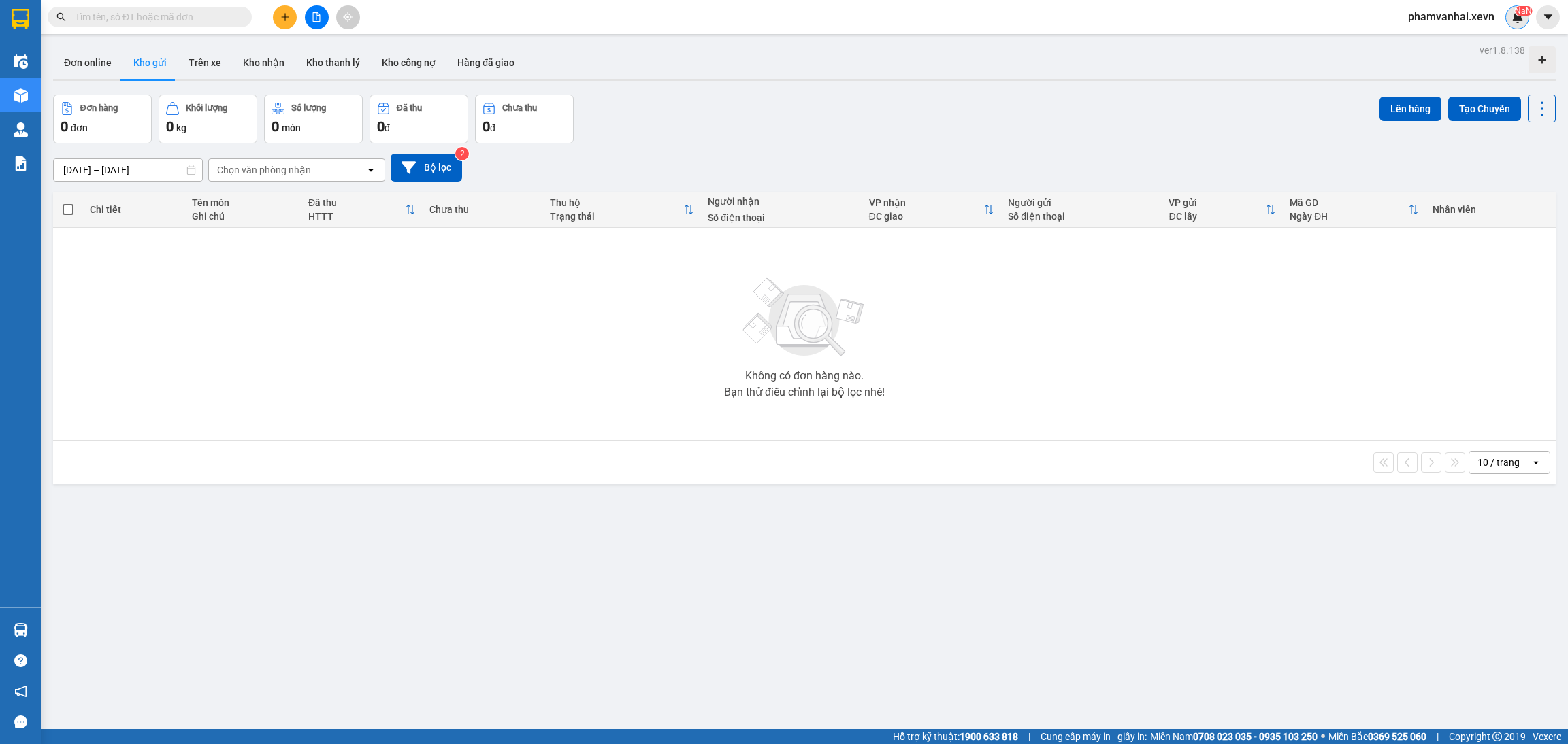
click at [1511, 20] on img at bounding box center [1517, 17] width 12 height 12
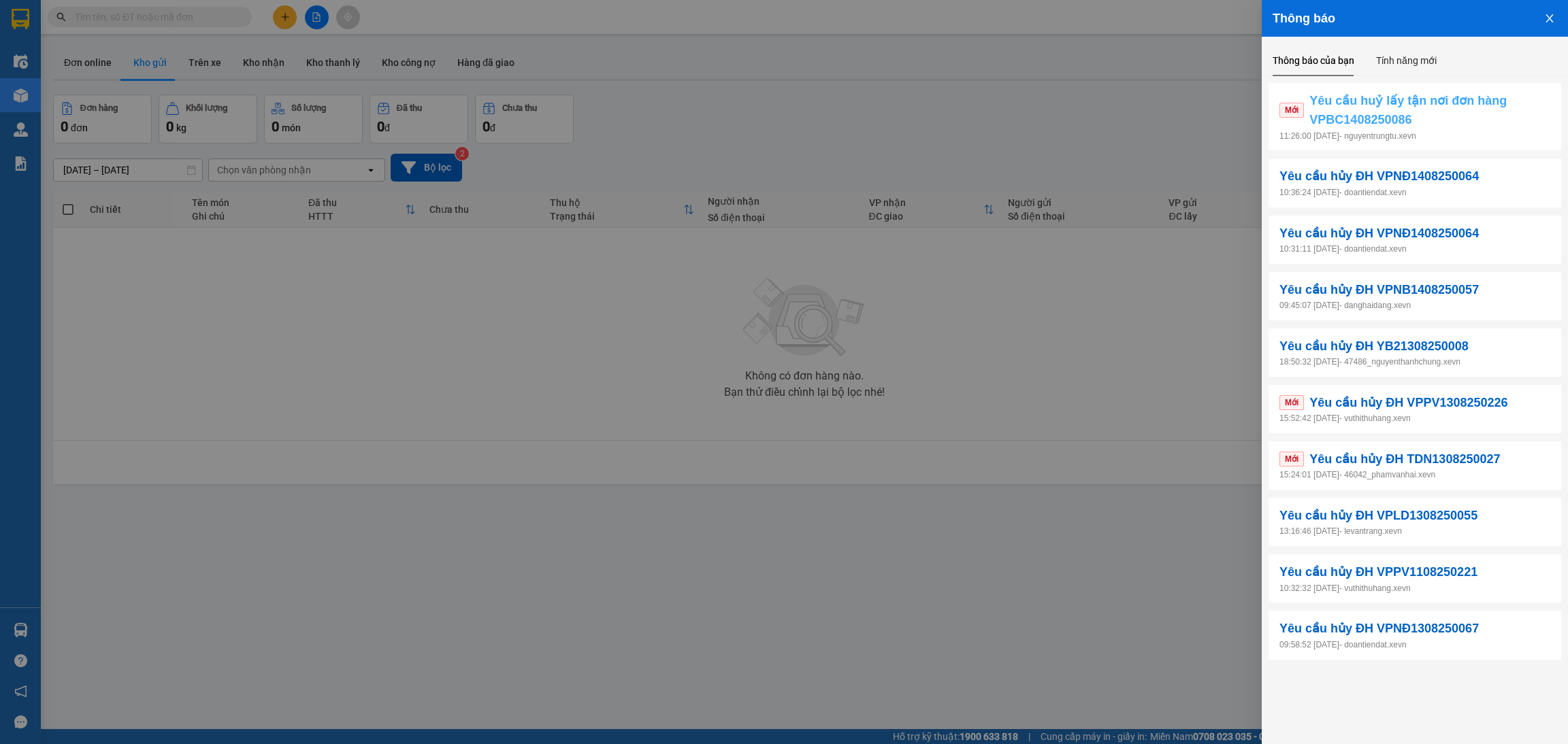
click at [1385, 110] on span "Yêu cầu huỷ lấy tận nơi đơn hàng VPBC1408250086" at bounding box center [1430, 110] width 241 height 39
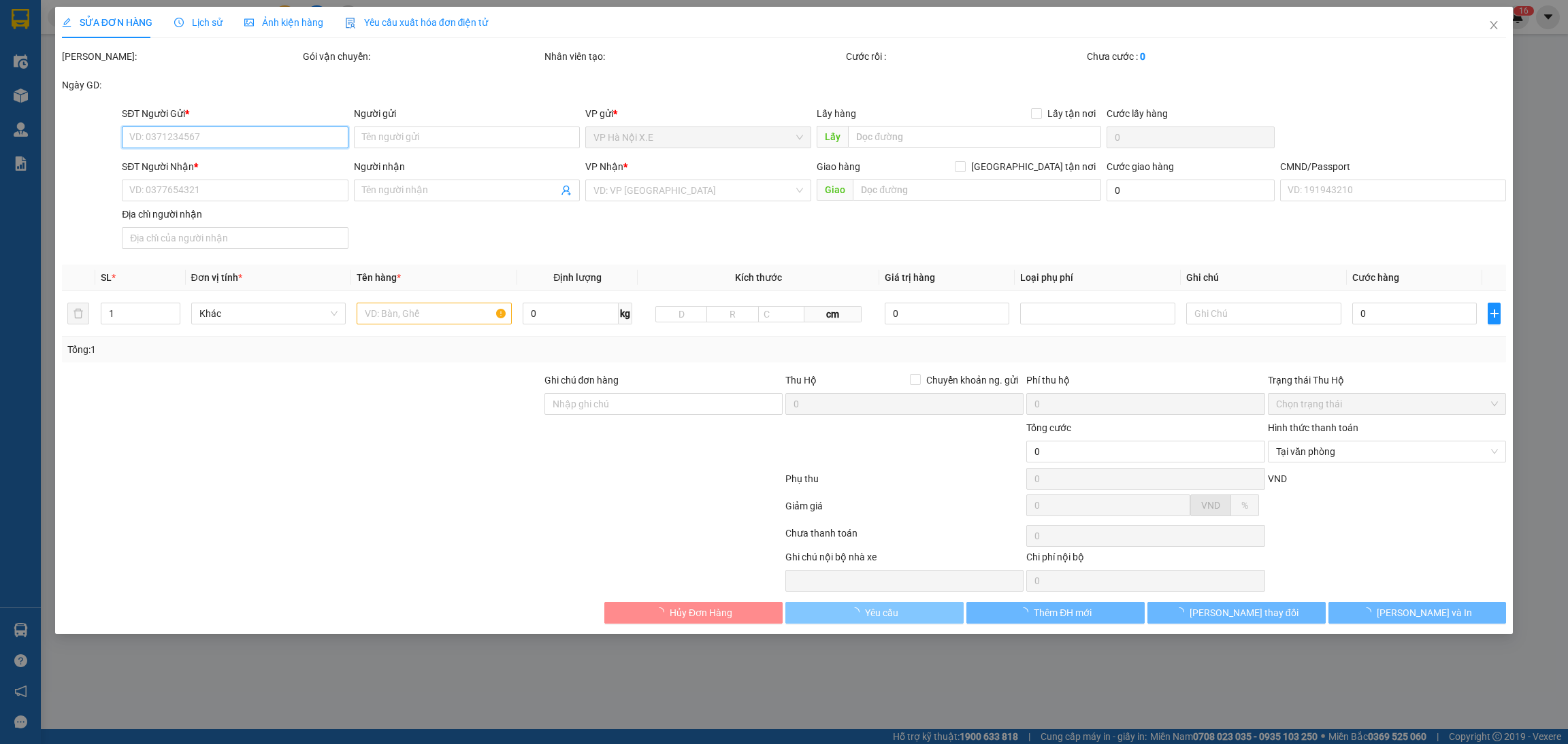
type input "0355610619"
type input "Huệ KC-Export"
type input "tòa nhà Simco, 28 Phạm Hùng, Mỹ Đình 1, Nam Từ LIêm, Hà Nội"
type input "40.000"
type input "0354312187"
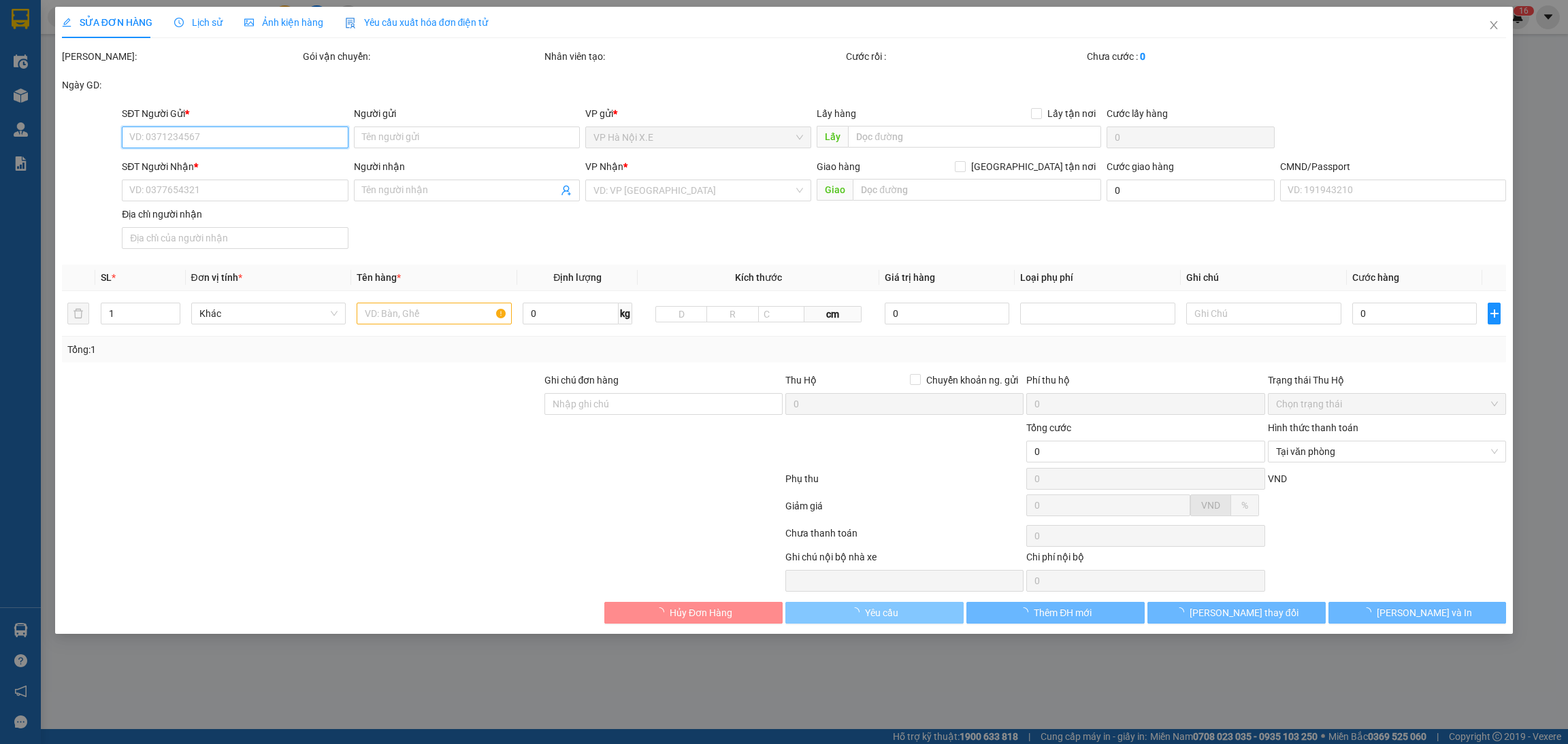
type input "PHƯƠNG DUNG"
type input "HÀ TUẤN MẠNH 022086000033"
type input "60.000"
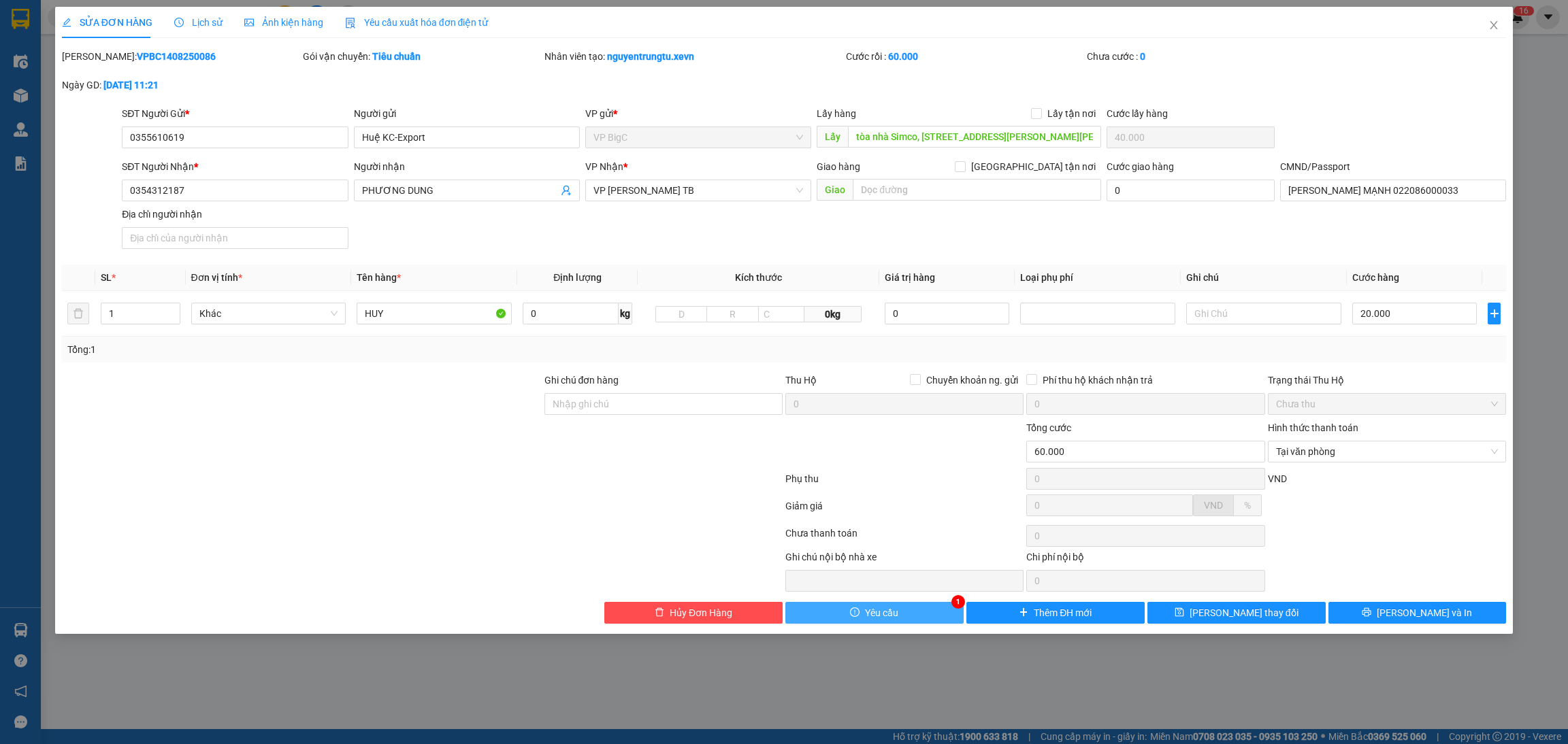
click at [885, 620] on span "Yêu cầu" at bounding box center [881, 613] width 33 height 15
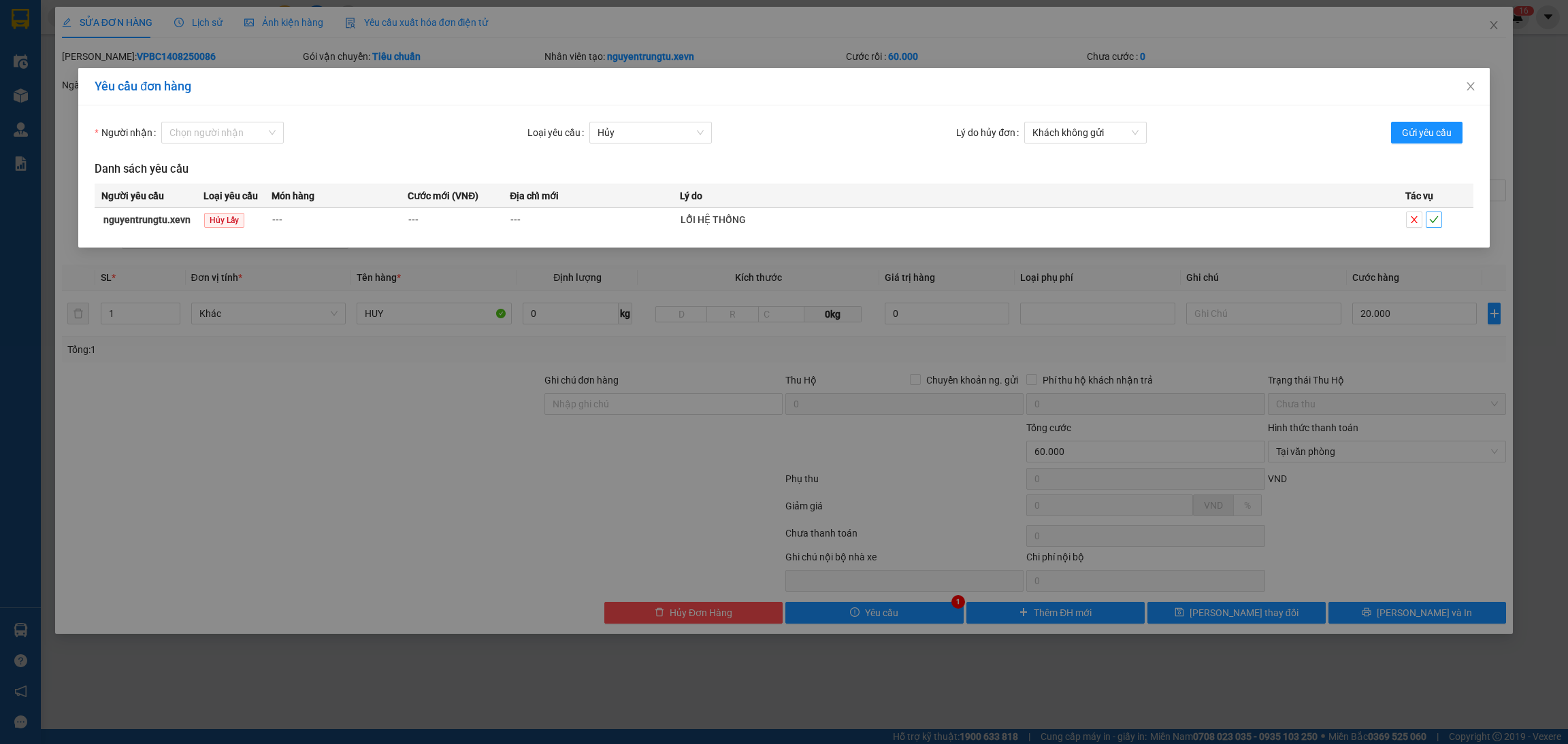
click at [1432, 212] on button "button" at bounding box center [1433, 219] width 16 height 16
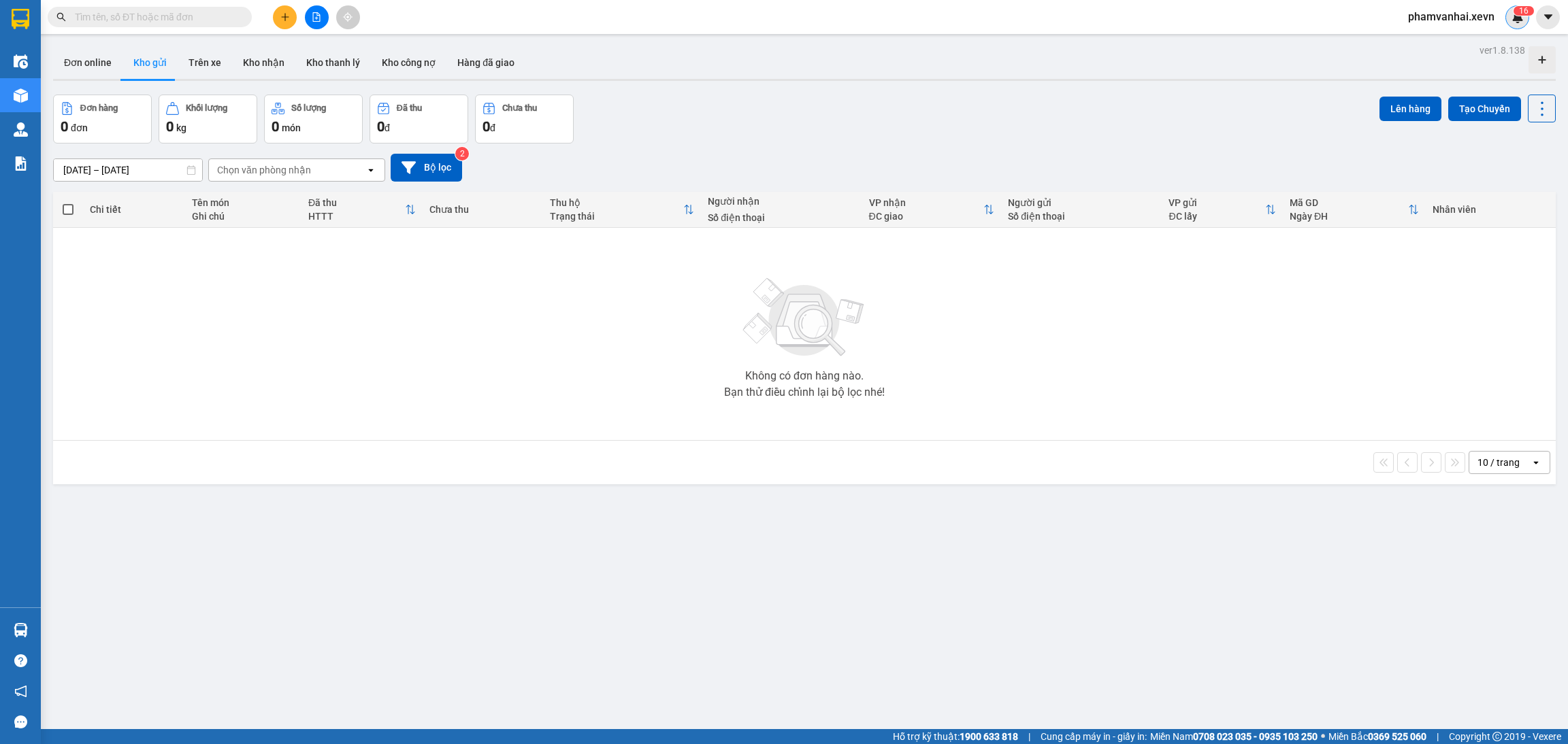
click at [1521, 16] on img at bounding box center [1517, 17] width 12 height 12
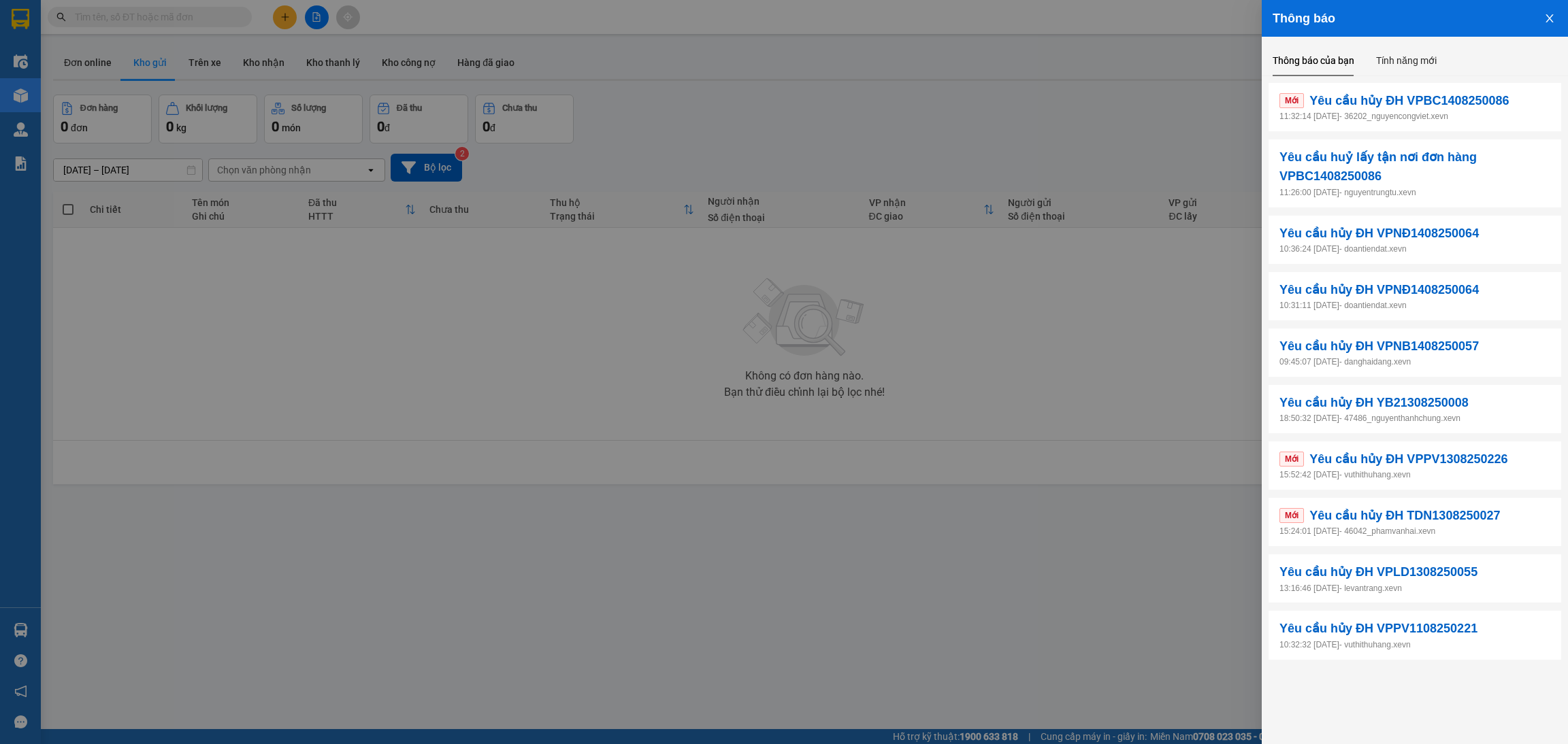
click at [1416, 110] on p "11:32:14 14/08/2025 - 36202_nguyencongviet.xevn" at bounding box center [1415, 117] width 271 height 13
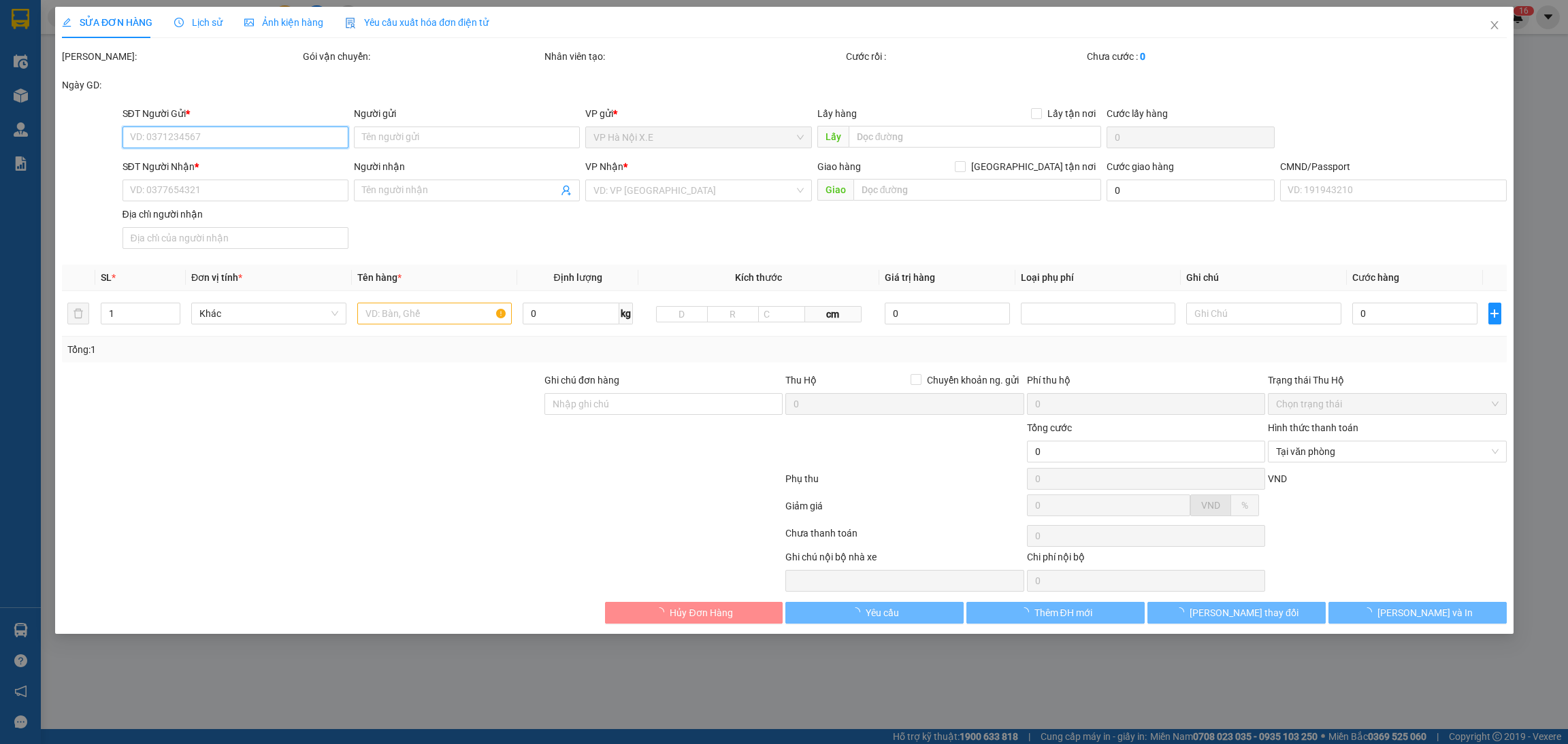
type input "0355610619"
type input "Huệ KC-Export"
type input "0354312187"
type input "PHƯƠNG DUNG"
type input "HÀ TUẤN MẠNH 022086000033"
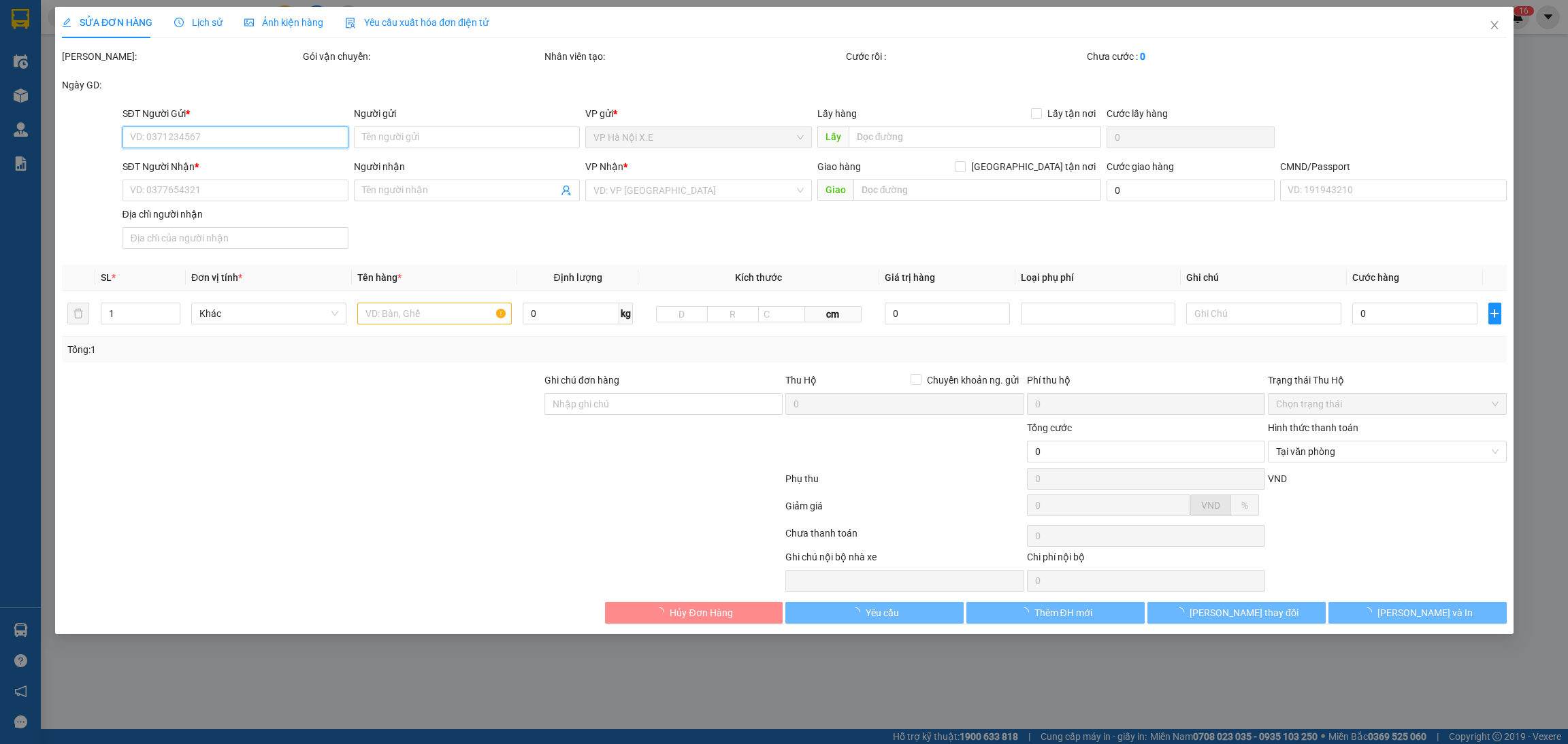
type input "20.000"
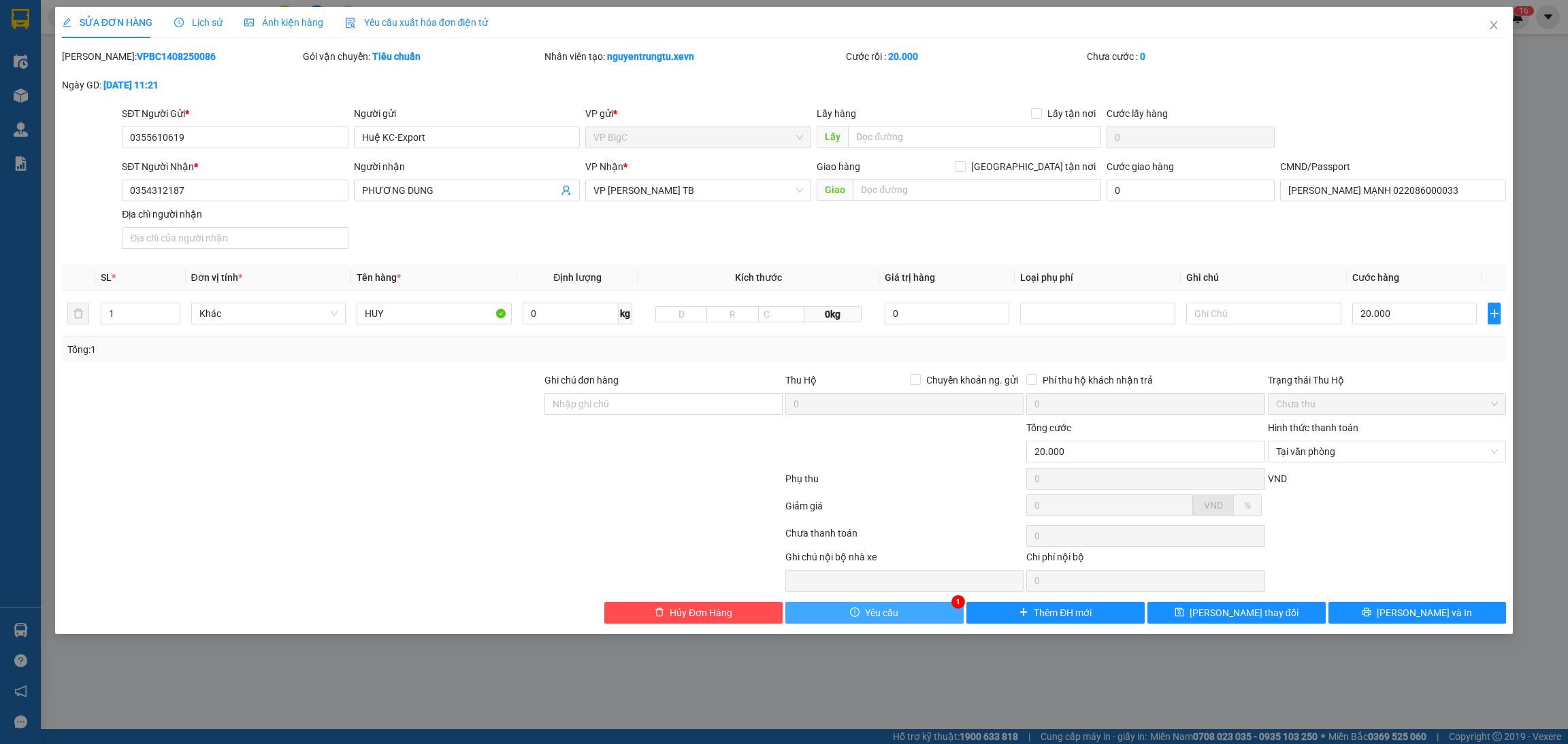
click at [898, 616] on button "Yêu cầu" at bounding box center [874, 613] width 178 height 22
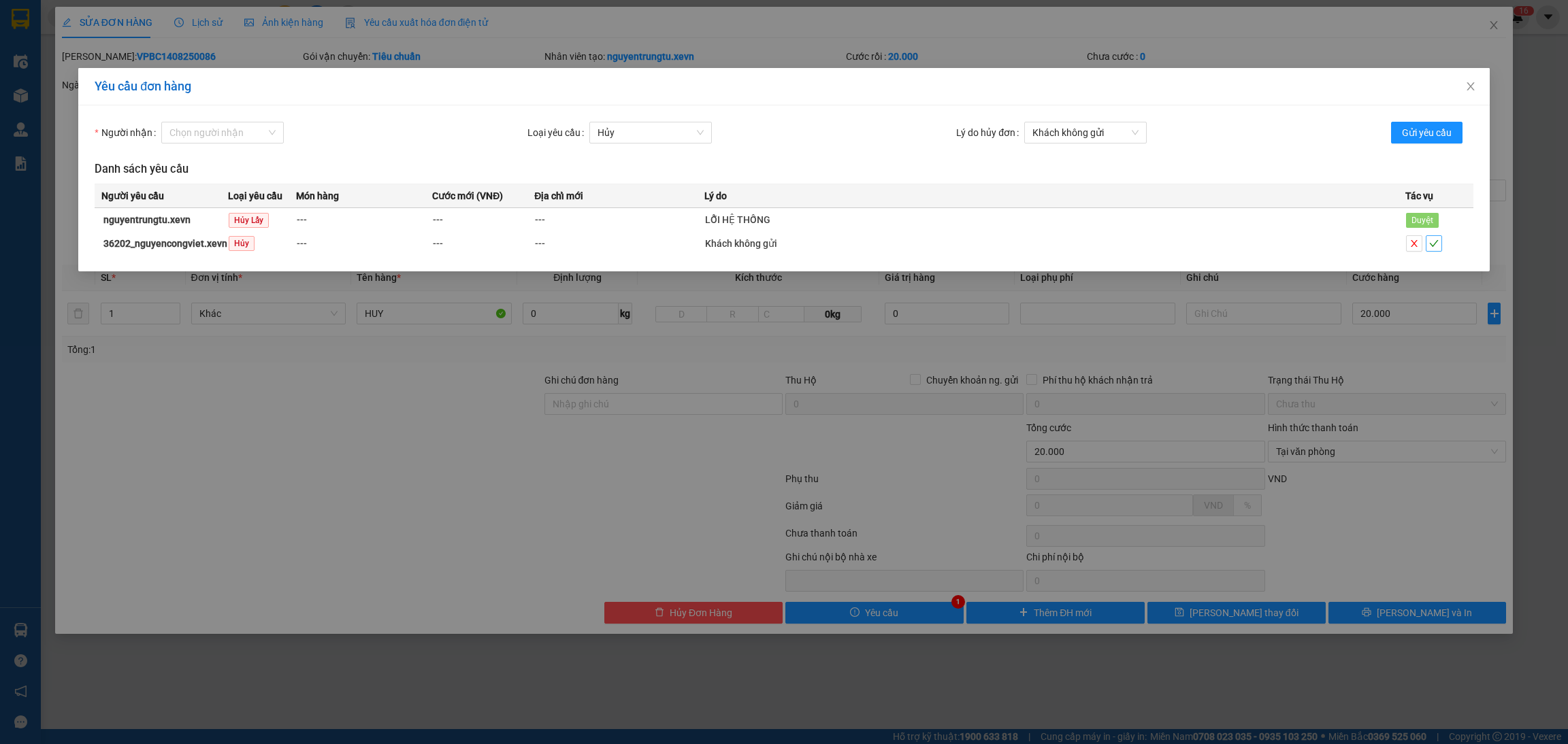
click at [1432, 250] on button "button" at bounding box center [1433, 243] width 16 height 16
